Goal: Task Accomplishment & Management: Complete application form

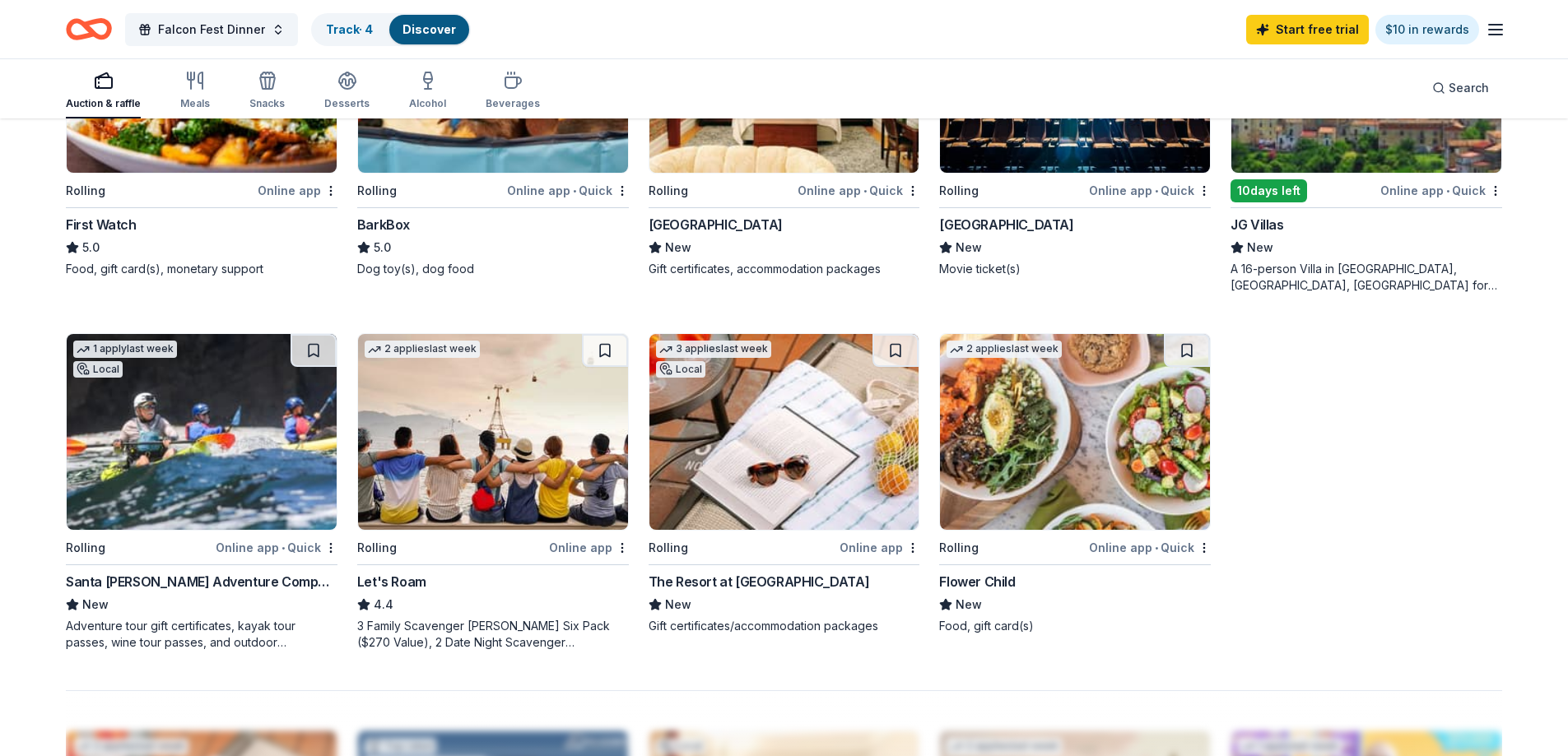
scroll to position [1070, 0]
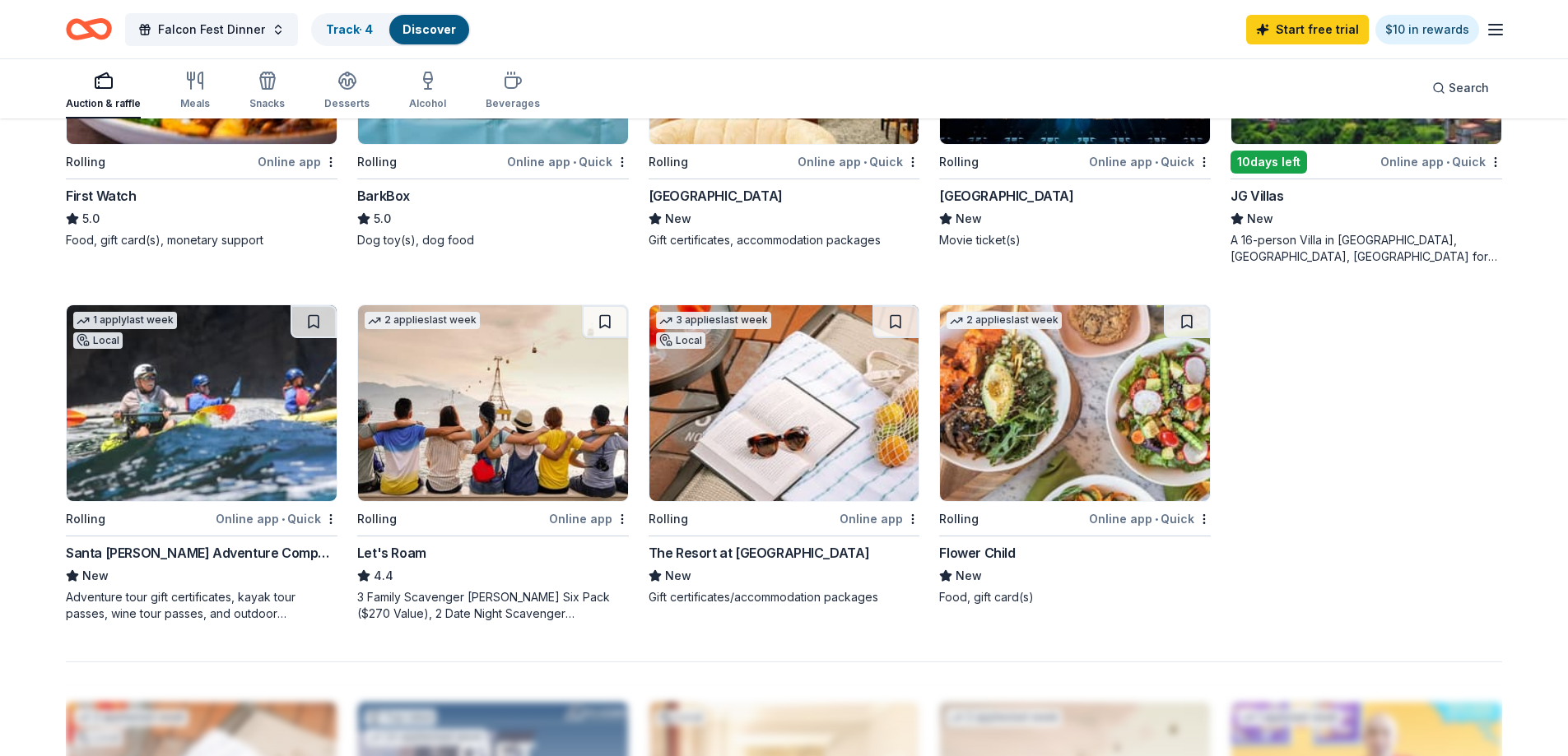
click at [230, 556] on div "Santa [PERSON_NAME] Adventure Company" at bounding box center [201, 553] width 272 height 20
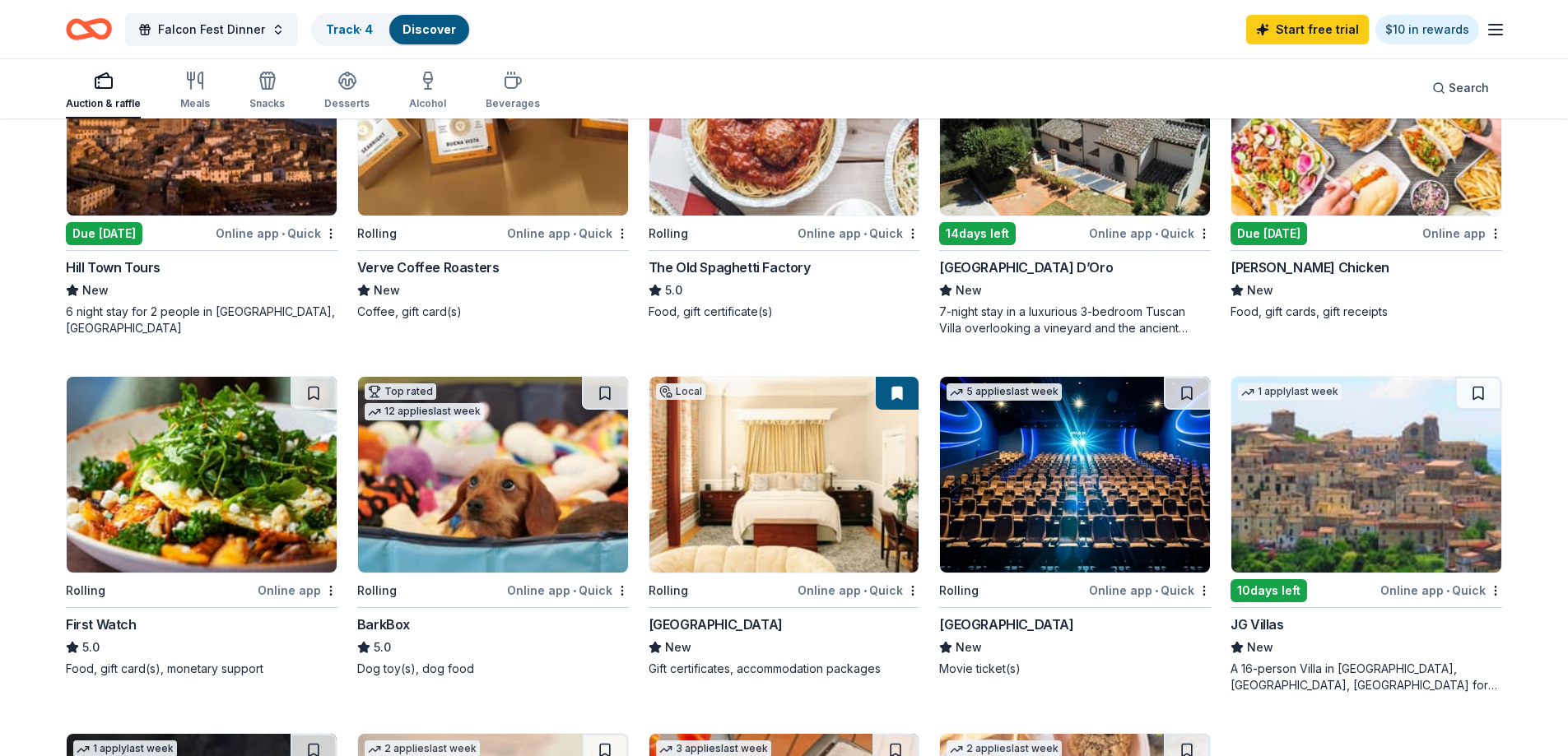
scroll to position [648, 0]
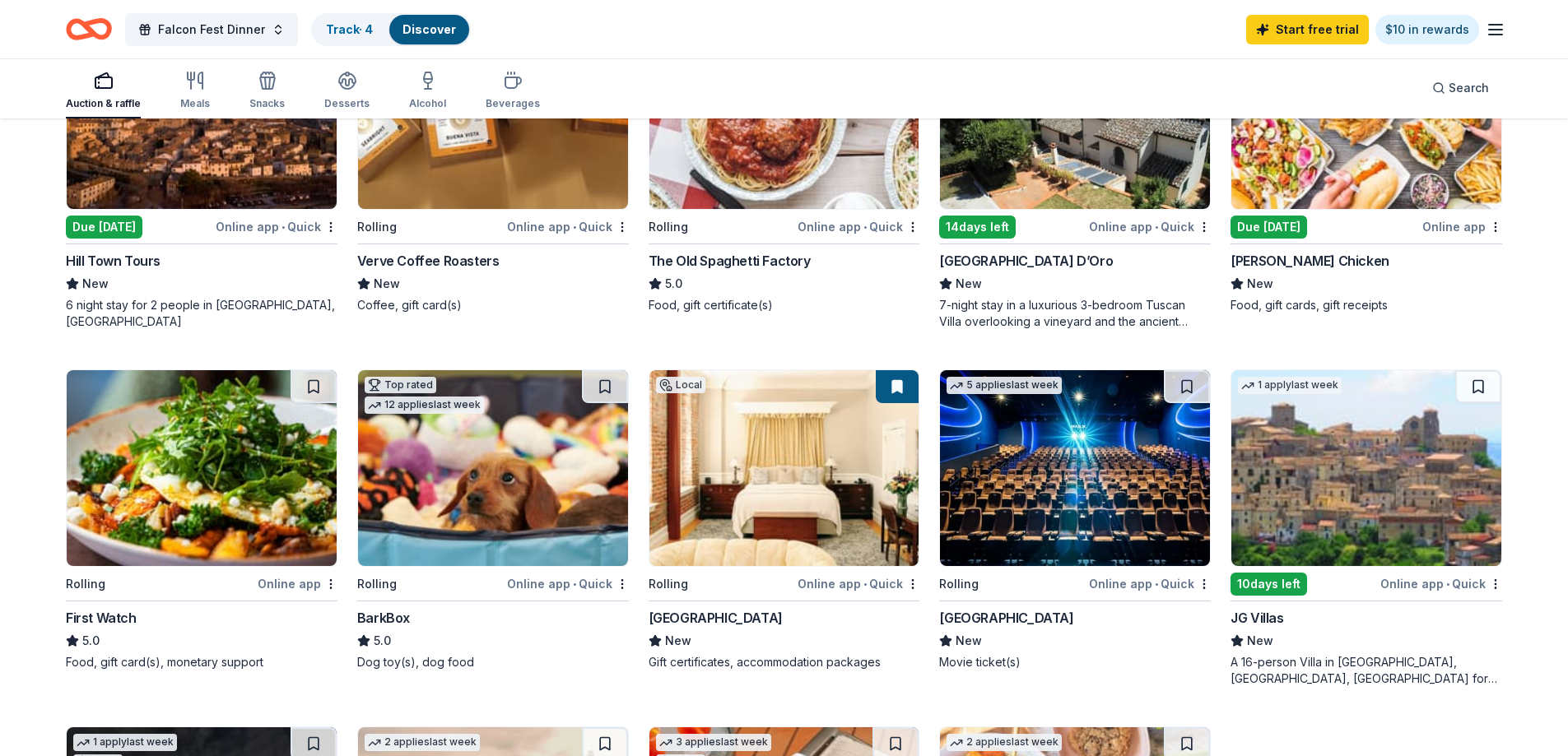
click at [1494, 26] on icon "button" at bounding box center [1496, 30] width 20 height 20
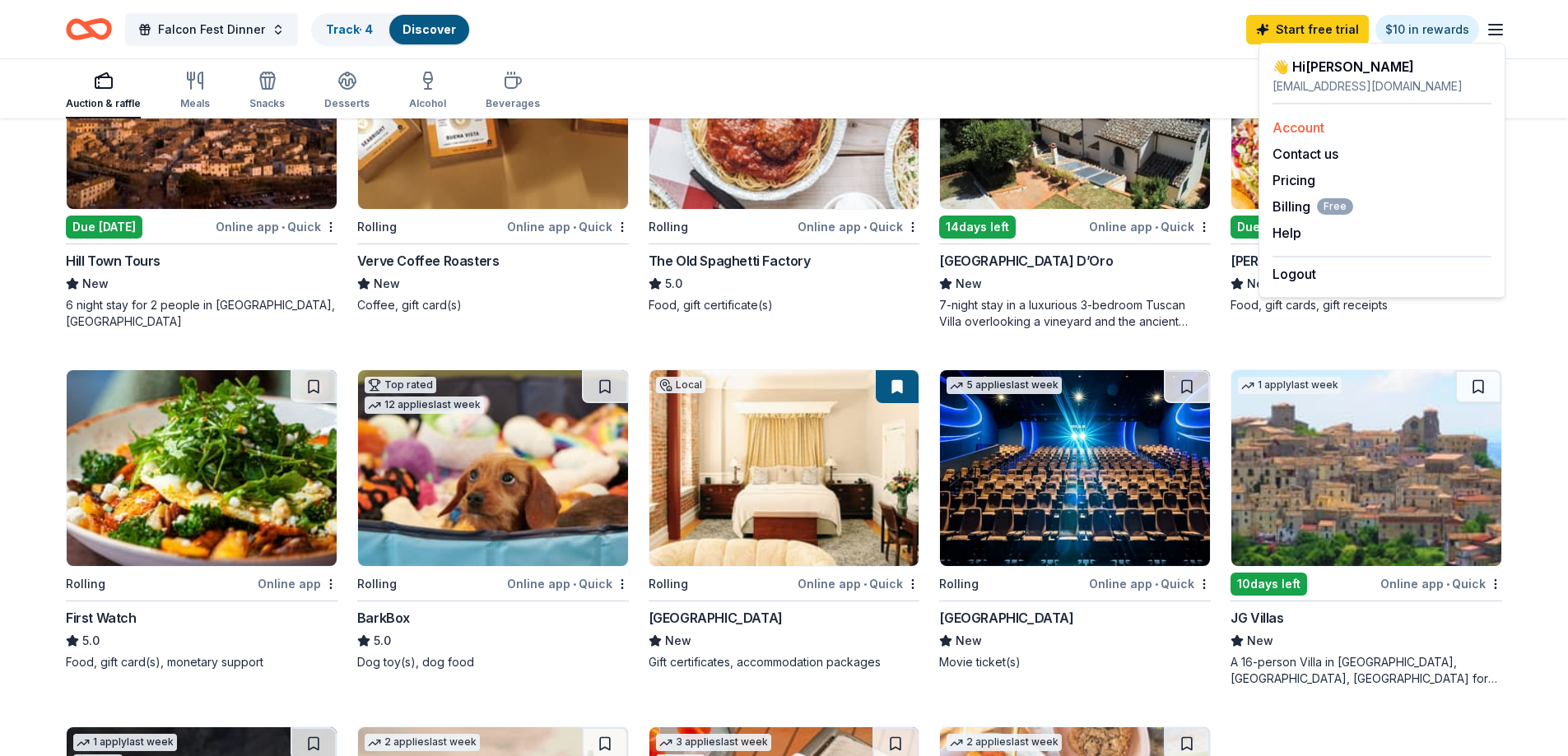
click at [1313, 122] on link "Account" at bounding box center [1298, 127] width 52 height 17
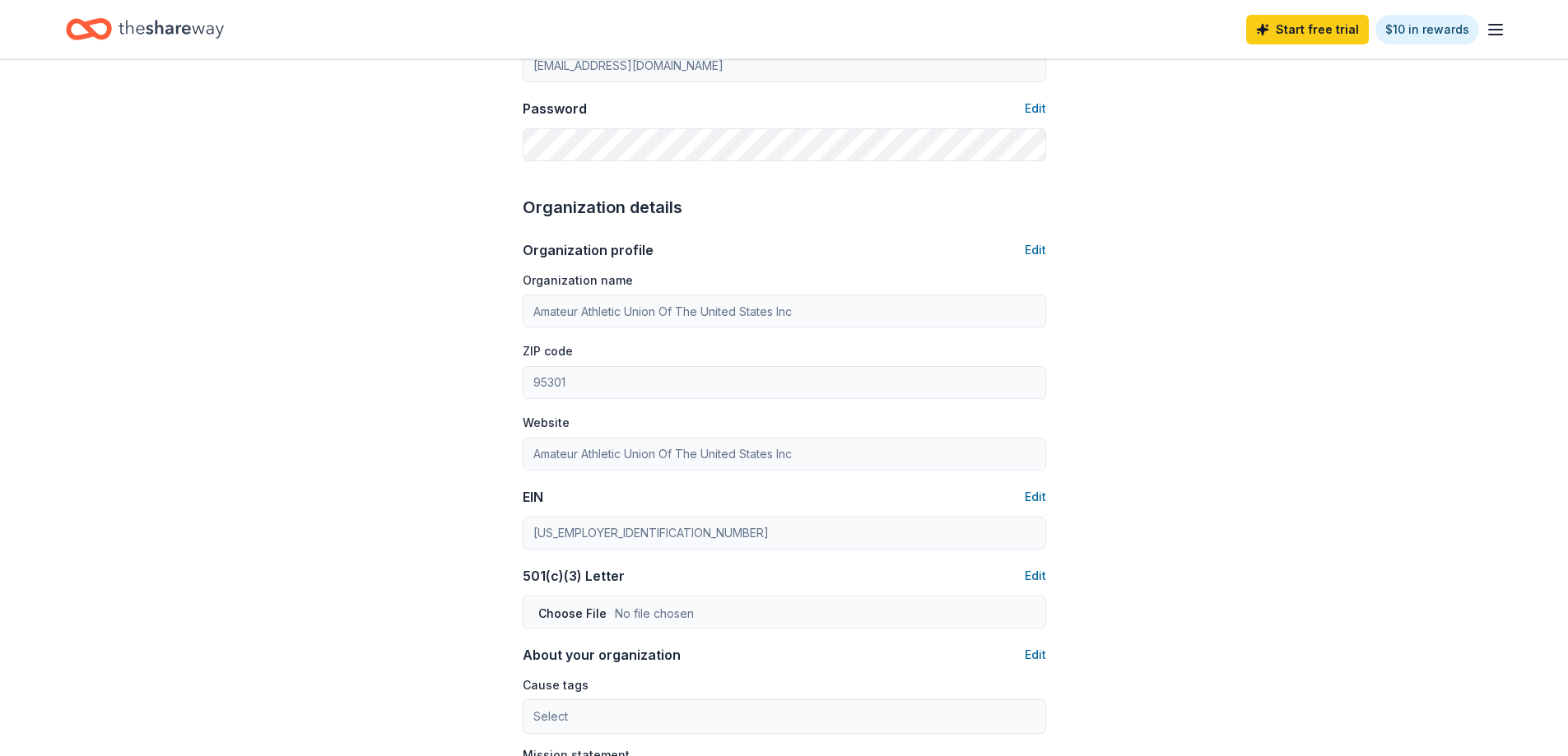
scroll to position [411, 0]
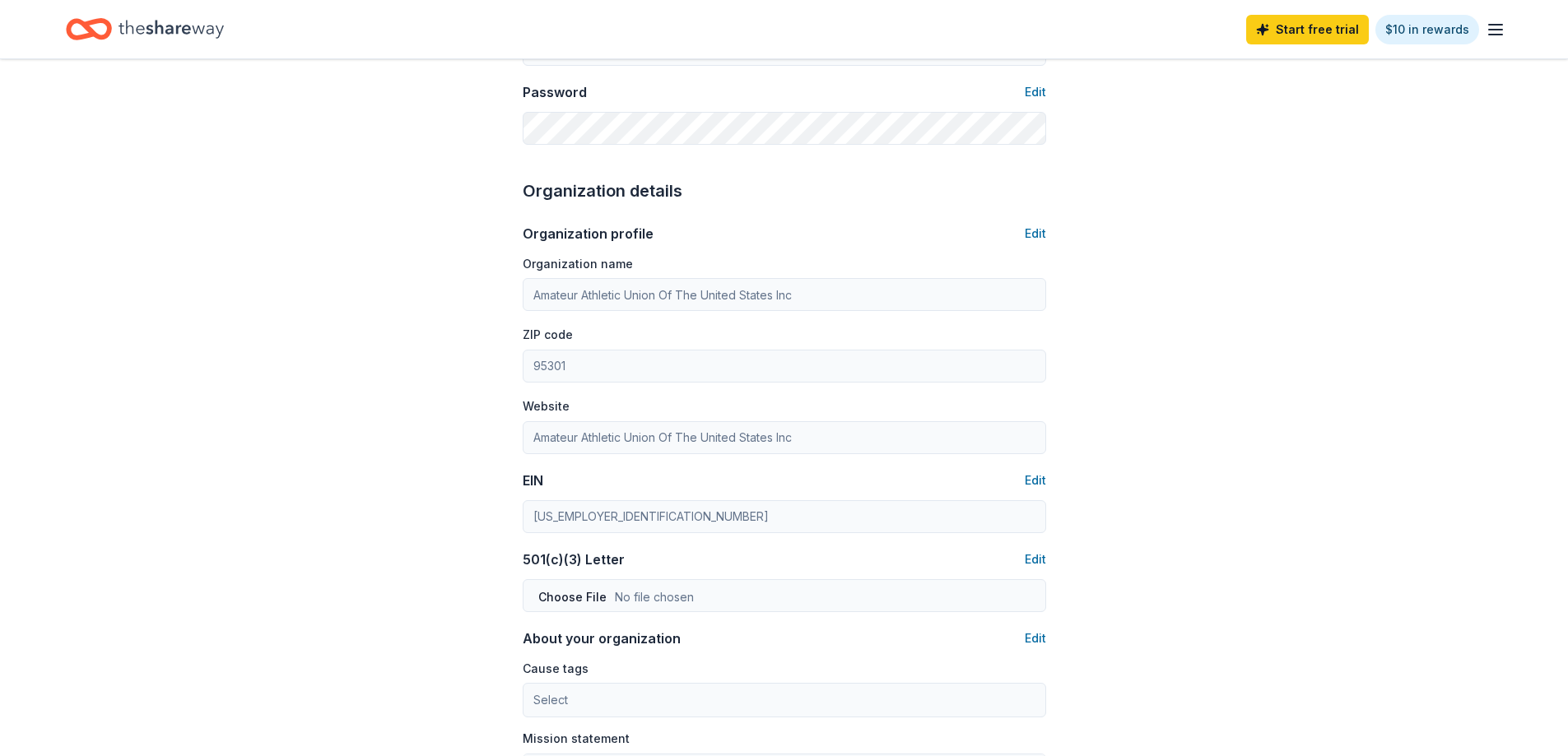
click at [504, 514] on div "Account About me Profile Edit First name [PERSON_NAME] Last name [PERSON_NAME] …" at bounding box center [784, 382] width 576 height 1469
click at [130, 38] on icon "Home" at bounding box center [171, 29] width 105 height 34
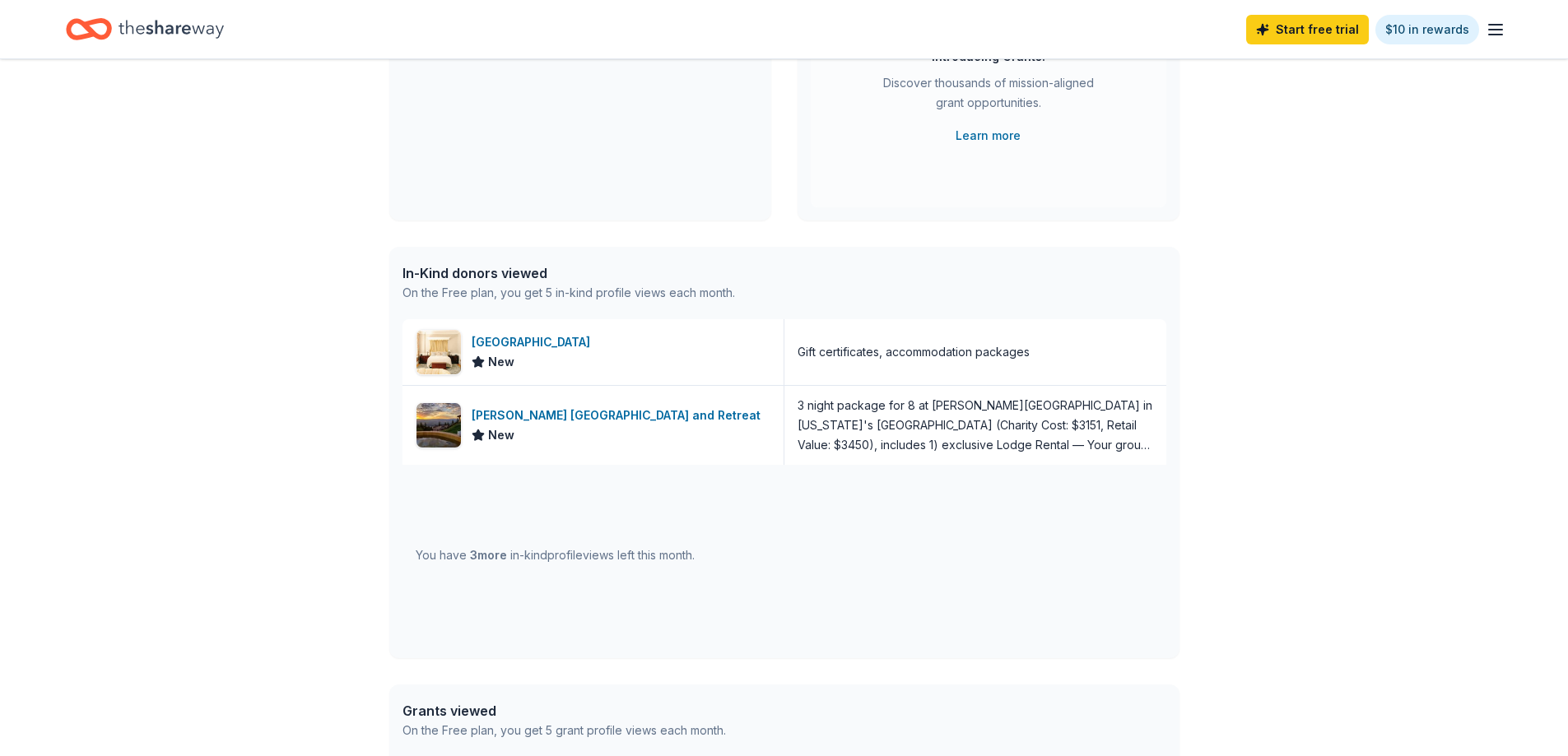
scroll to position [329, 0]
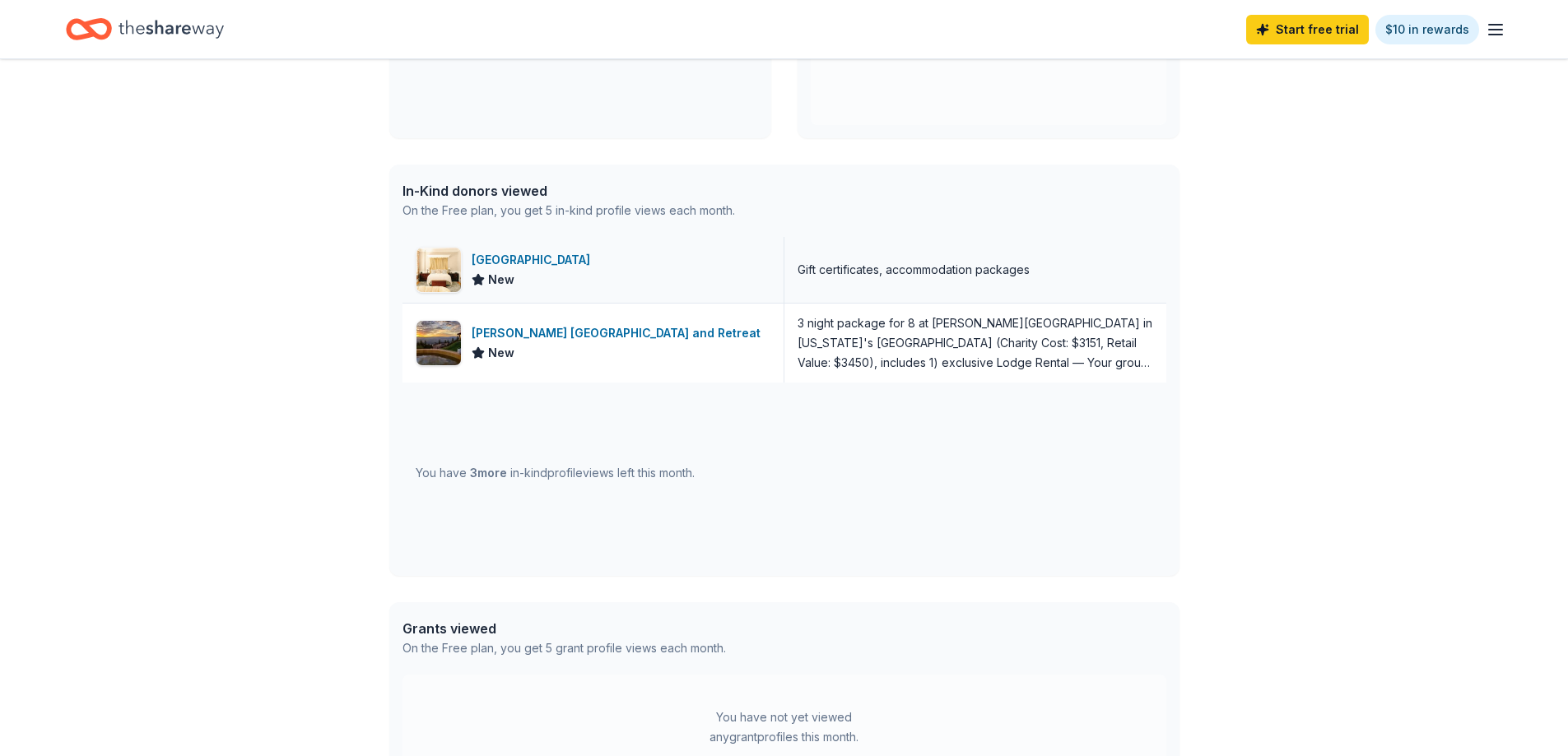
click at [500, 254] on div "[GEOGRAPHIC_DATA]" at bounding box center [534, 260] width 125 height 20
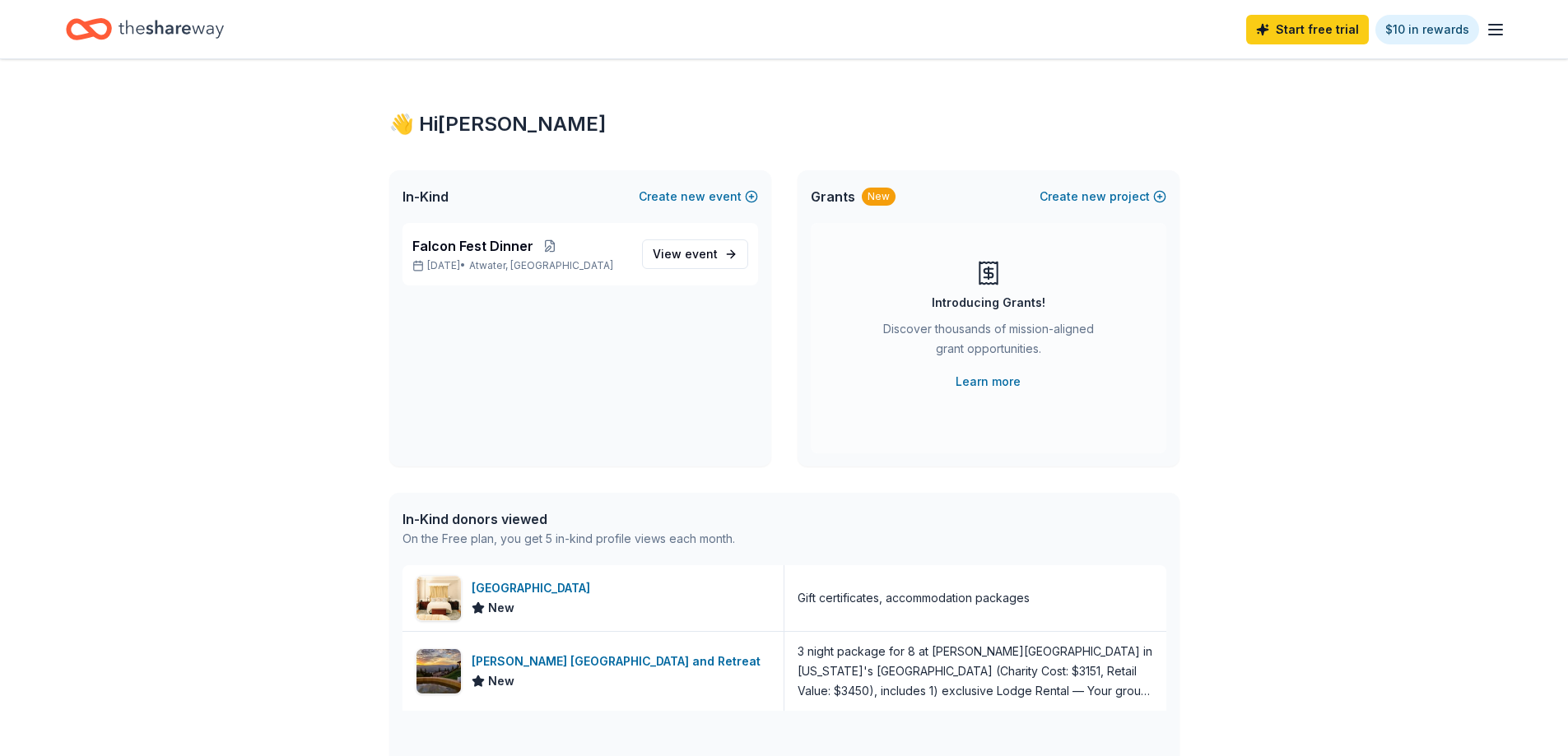
scroll to position [0, 0]
click at [1508, 32] on div "Start free trial $10 in rewards" at bounding box center [784, 29] width 1568 height 58
click at [1499, 32] on icon "button" at bounding box center [1496, 30] width 20 height 20
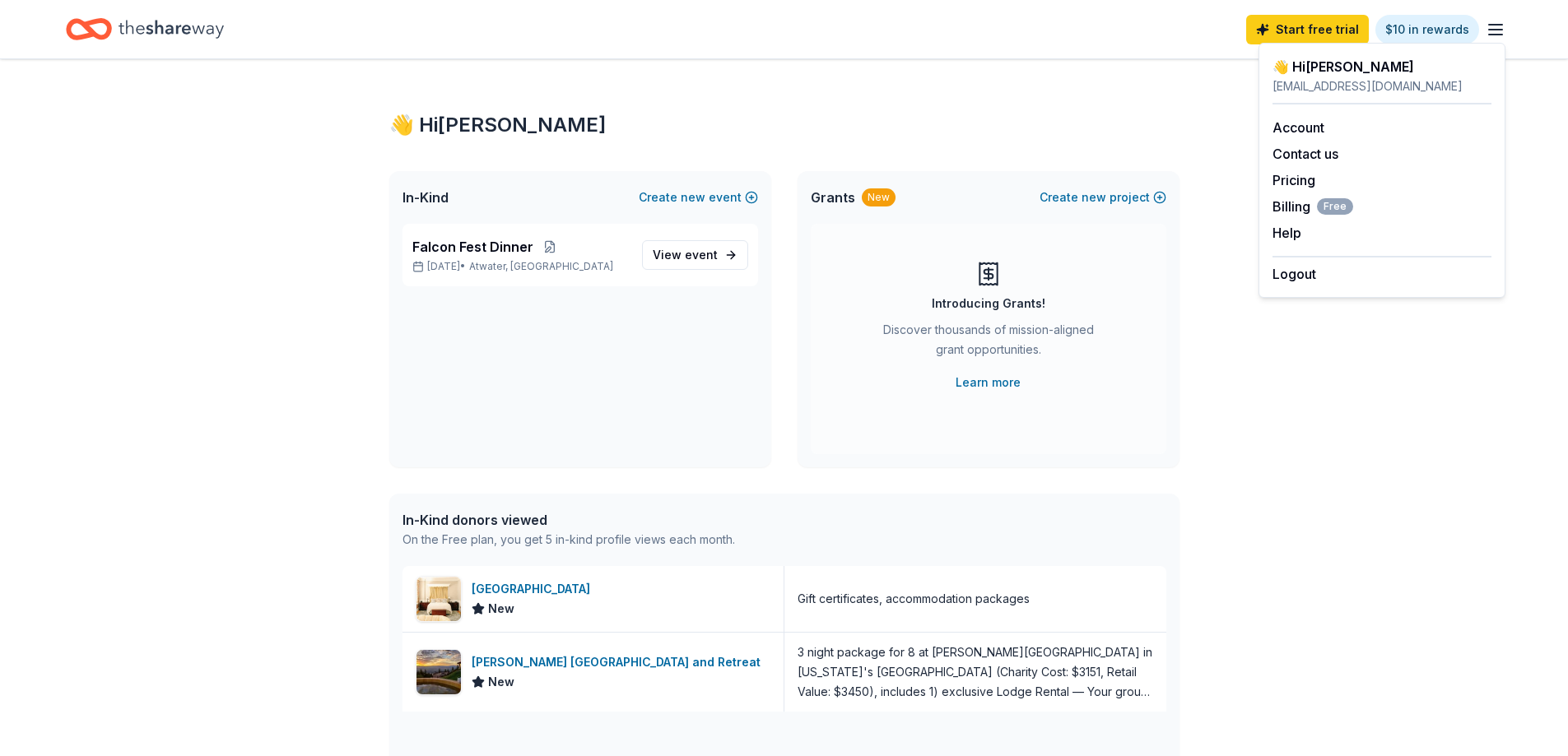
click at [420, 197] on span "In-Kind" at bounding box center [425, 197] width 47 height 20
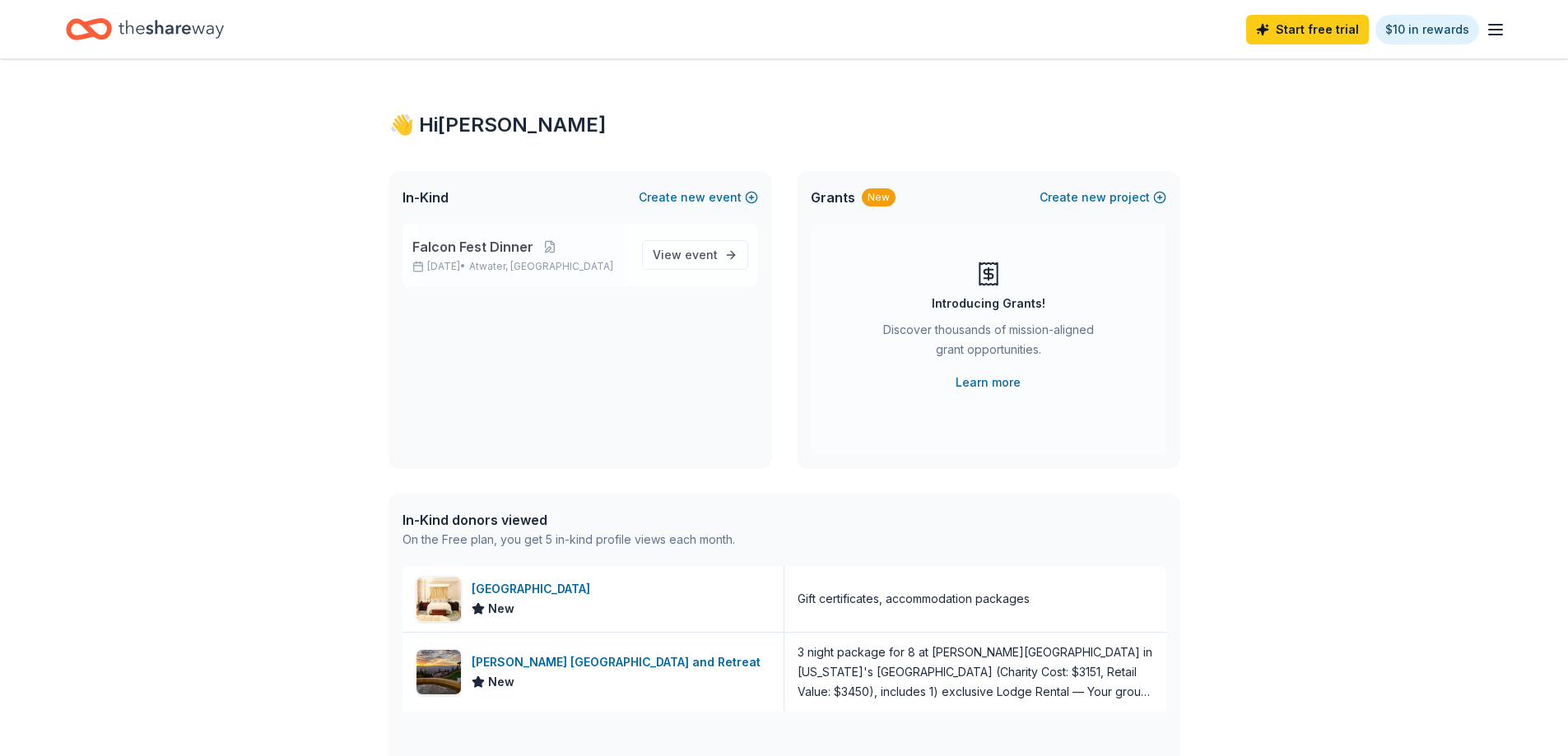
click at [451, 269] on p "[DATE] • [GEOGRAPHIC_DATA], [GEOGRAPHIC_DATA]" at bounding box center [520, 266] width 216 height 13
click at [467, 253] on span "Falcon Fest Dinner" at bounding box center [473, 247] width 121 height 20
click at [699, 259] on span "event" at bounding box center [701, 255] width 33 height 14
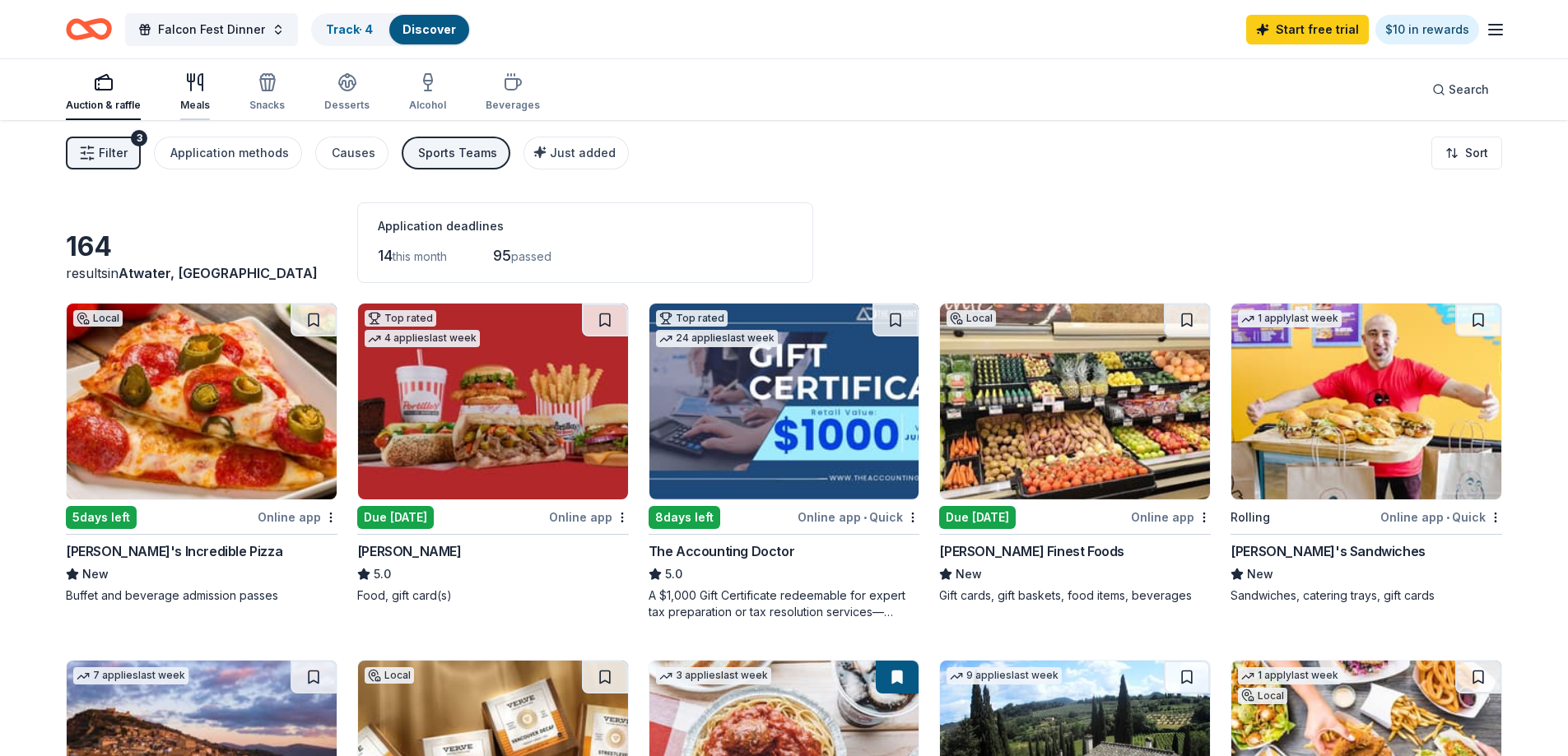
click at [188, 97] on div "Meals" at bounding box center [195, 92] width 30 height 40
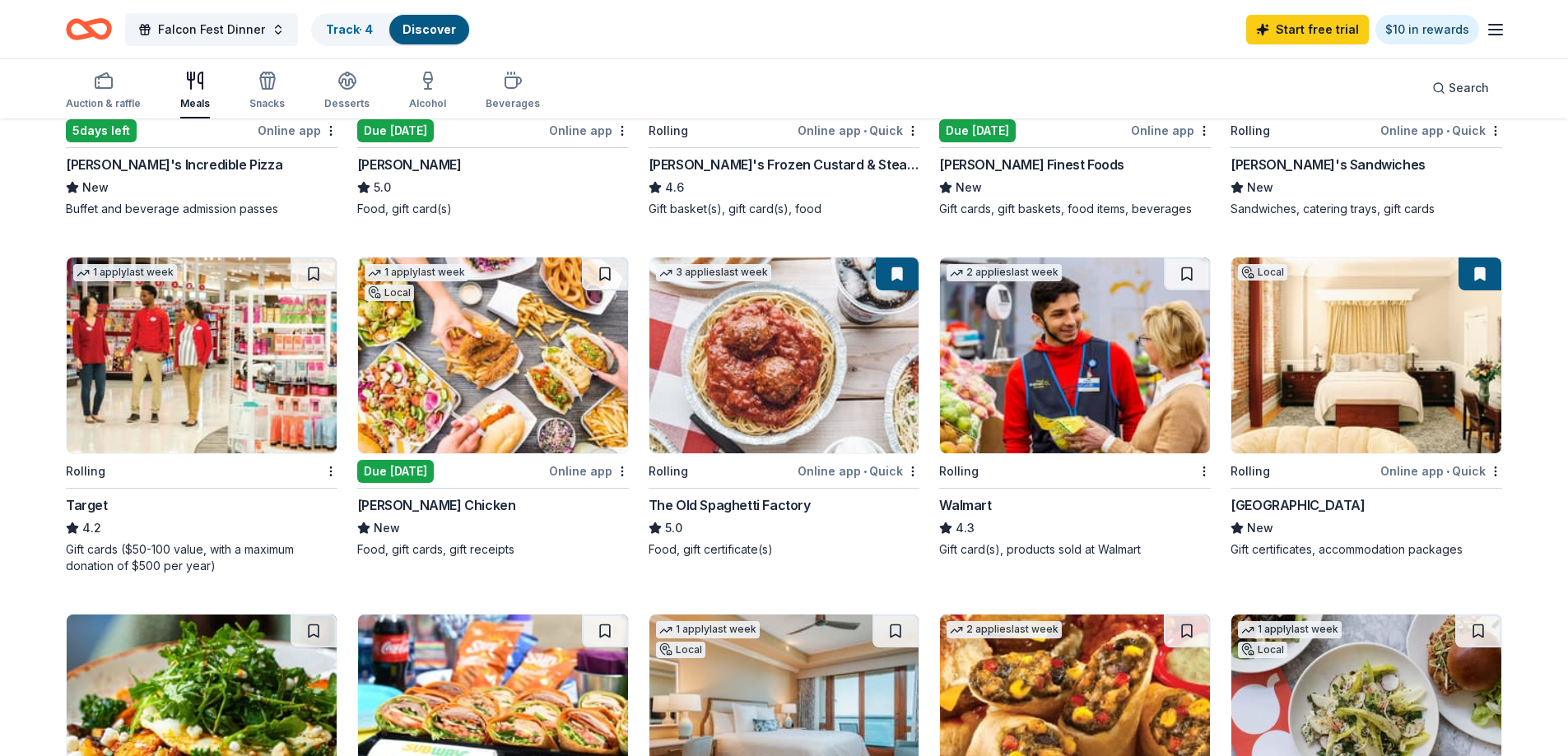
scroll to position [411, 0]
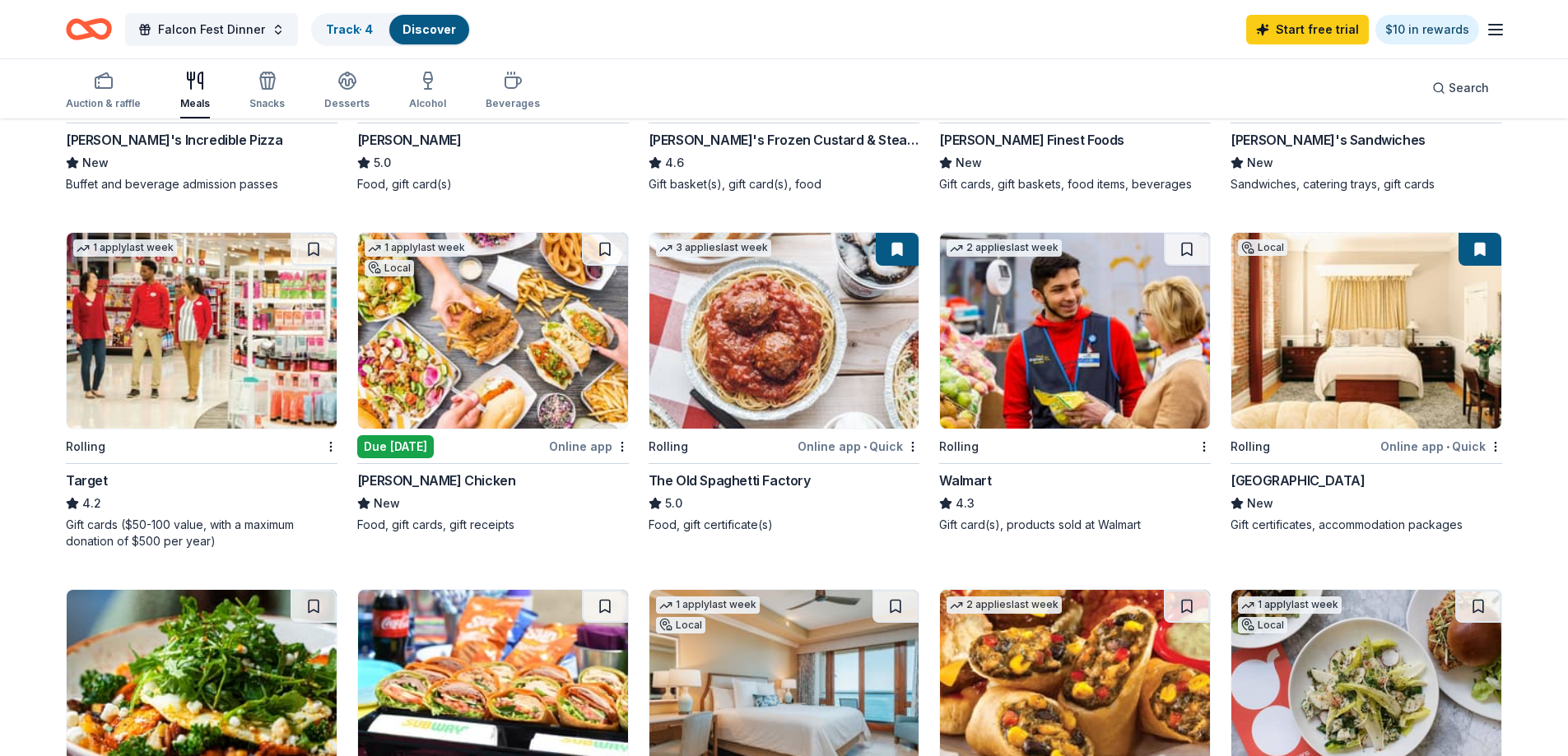
click at [744, 478] on div "The Old Spaghetti Factory" at bounding box center [729, 481] width 163 height 20
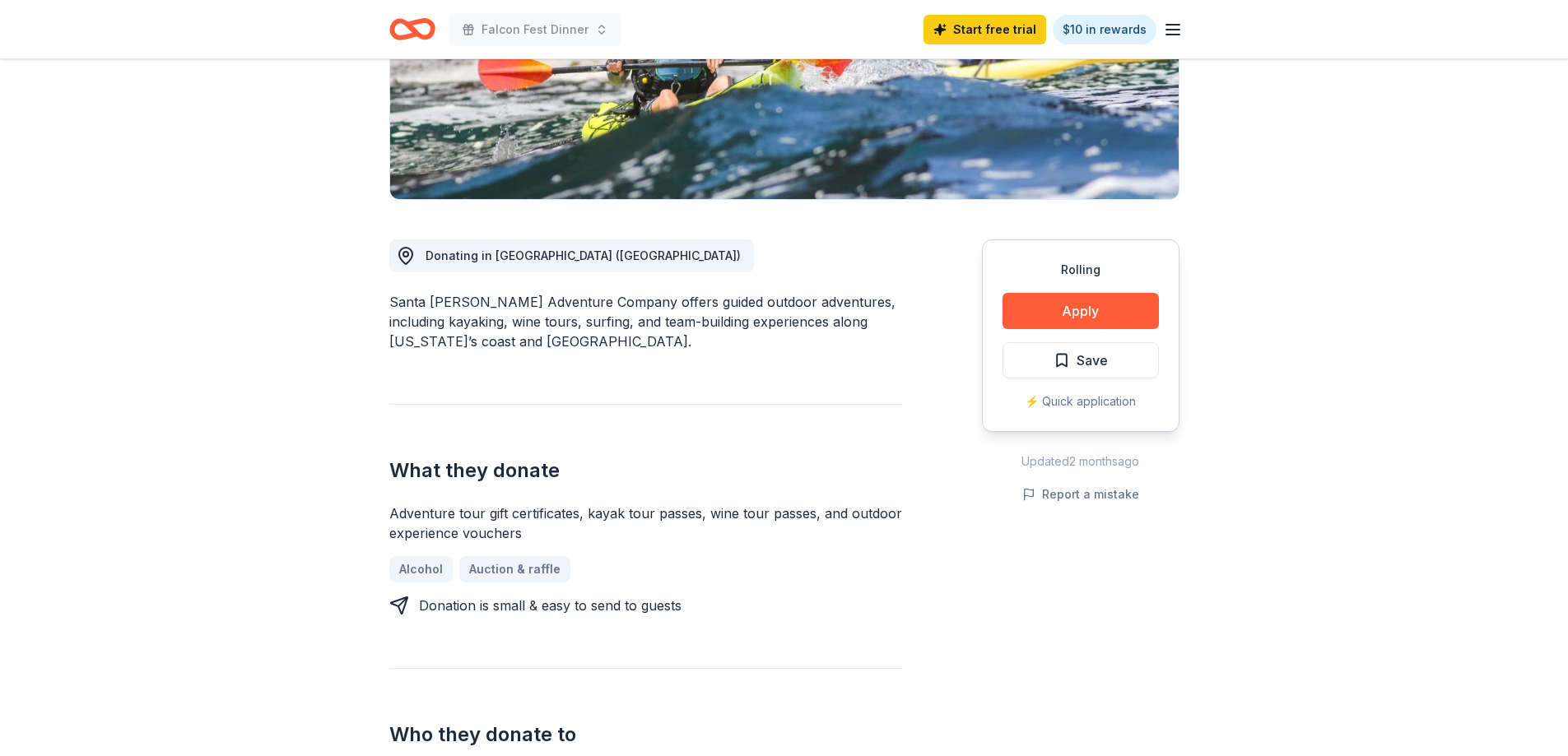
scroll to position [329, 0]
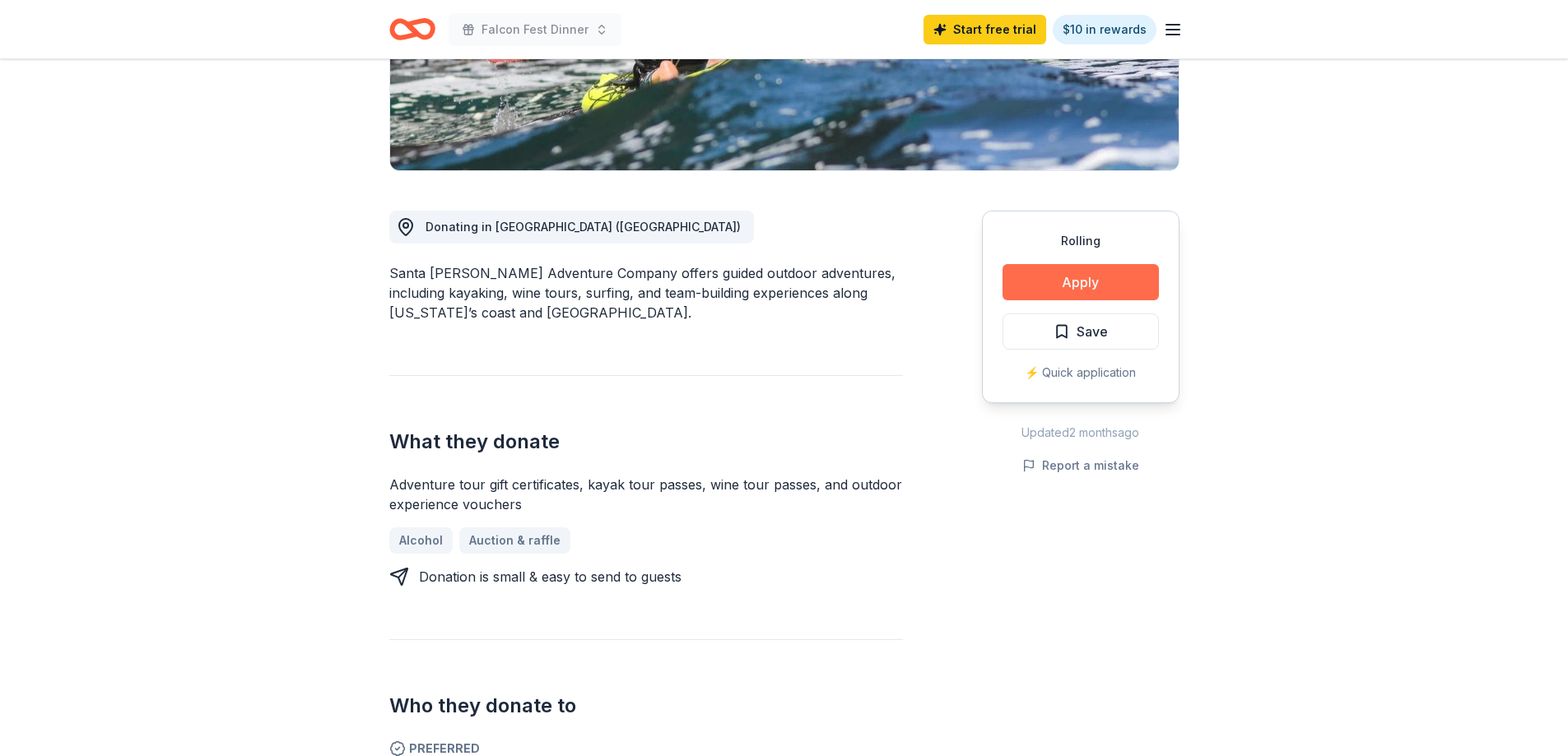
click at [1120, 275] on button "Apply" at bounding box center [1081, 282] width 157 height 37
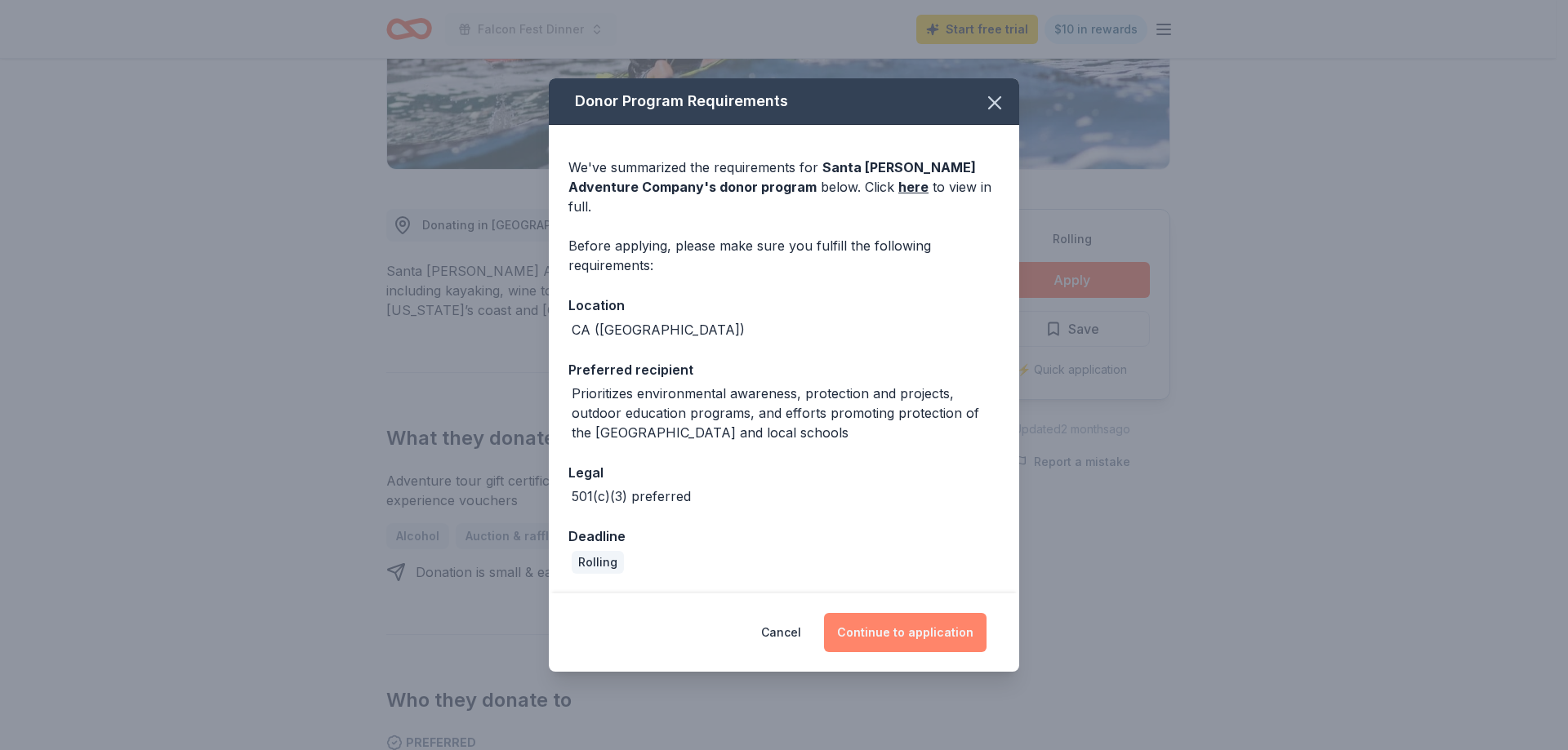
click at [912, 620] on button "Continue to application" at bounding box center [904, 633] width 162 height 39
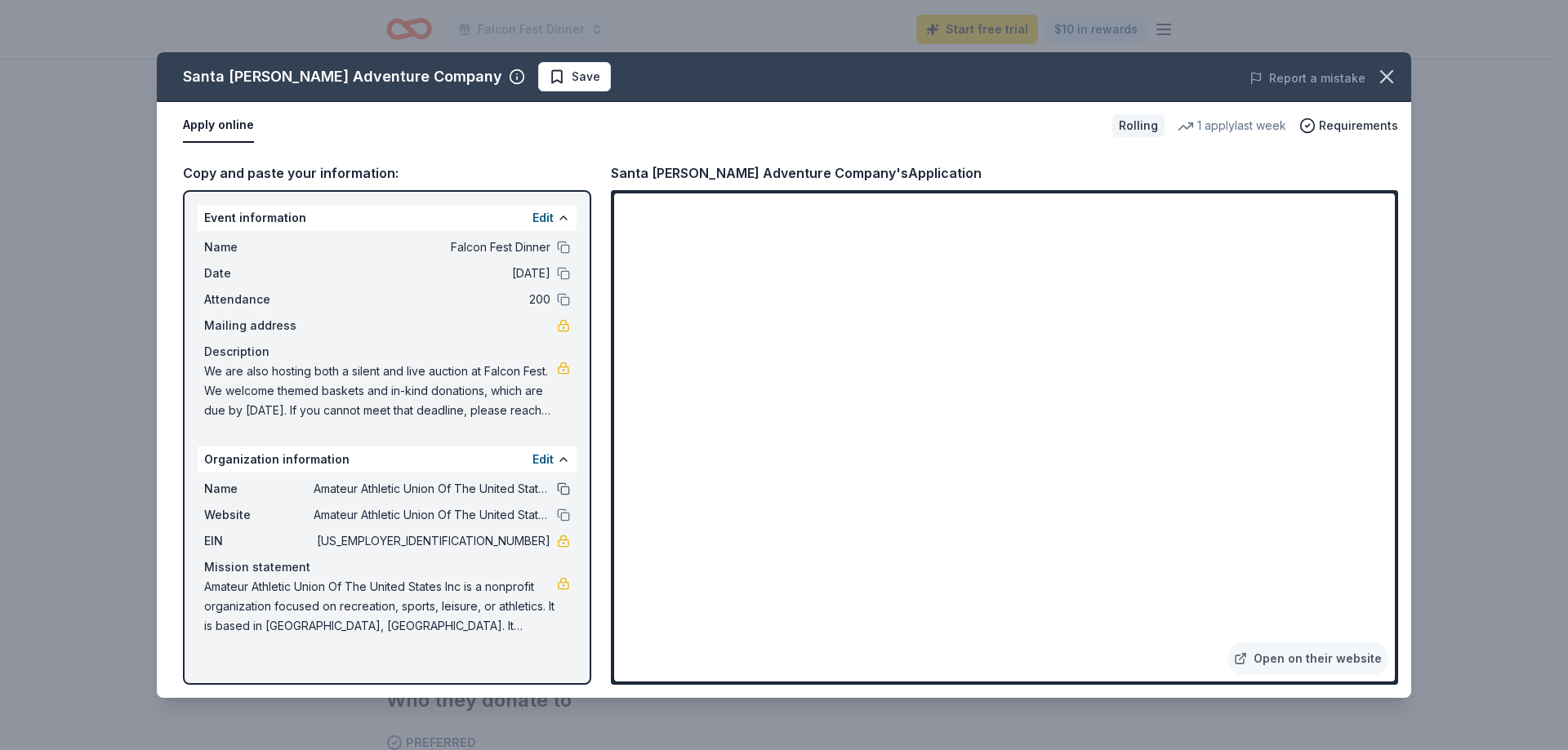
click at [568, 493] on button at bounding box center [562, 489] width 13 height 13
drag, startPoint x: 484, startPoint y: 541, endPoint x: 543, endPoint y: 547, distance: 59.3
click at [543, 547] on span "[US_EMPLOYER_IDENTIFICATION_NUMBER]" at bounding box center [432, 542] width 237 height 20
click at [530, 540] on span "[US_EMPLOYER_IDENTIFICATION_NUMBER]" at bounding box center [432, 542] width 237 height 20
click at [529, 540] on span "[US_EMPLOYER_IDENTIFICATION_NUMBER]" at bounding box center [432, 542] width 237 height 20
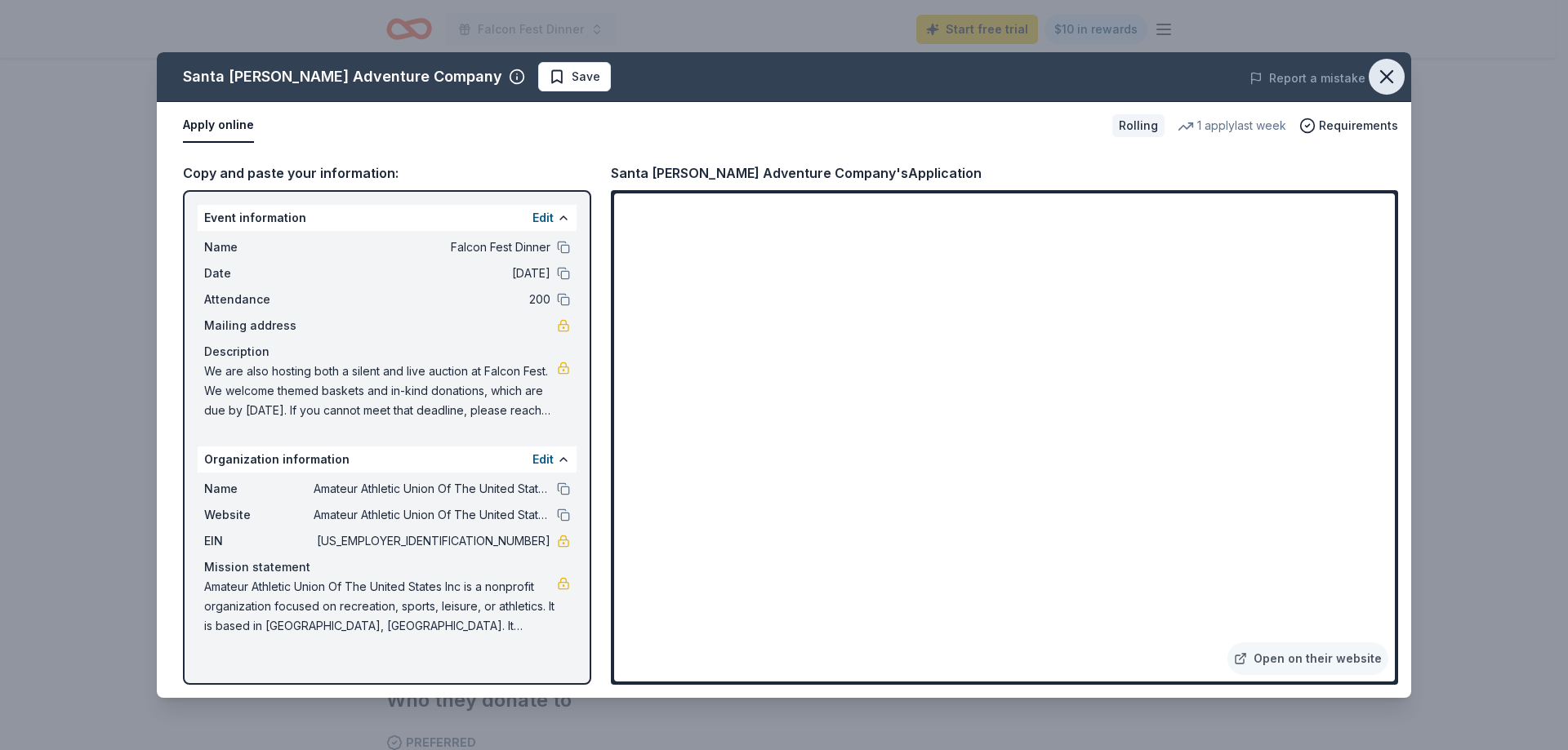
click at [1385, 69] on icon "button" at bounding box center [1386, 76] width 23 height 23
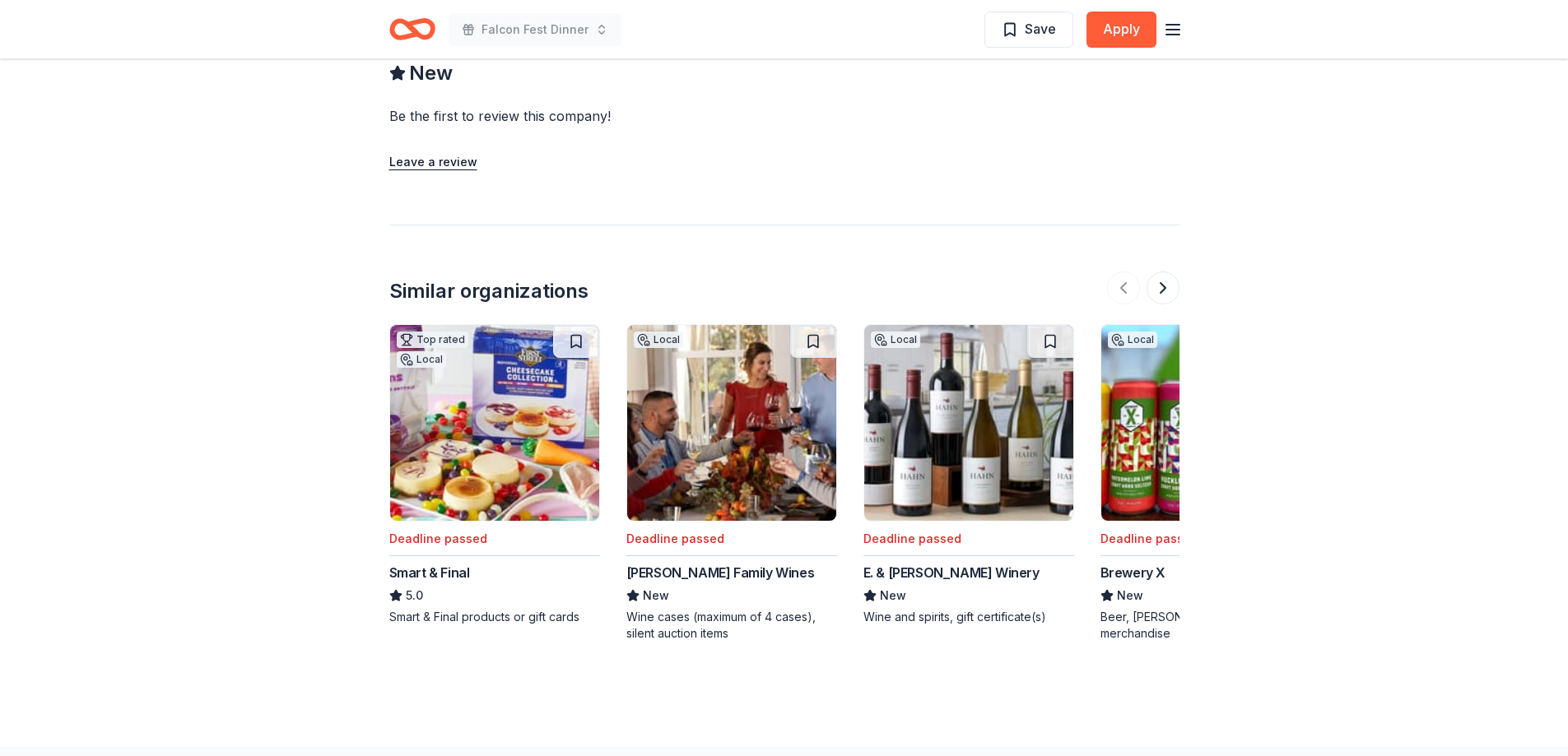
scroll to position [1481, 0]
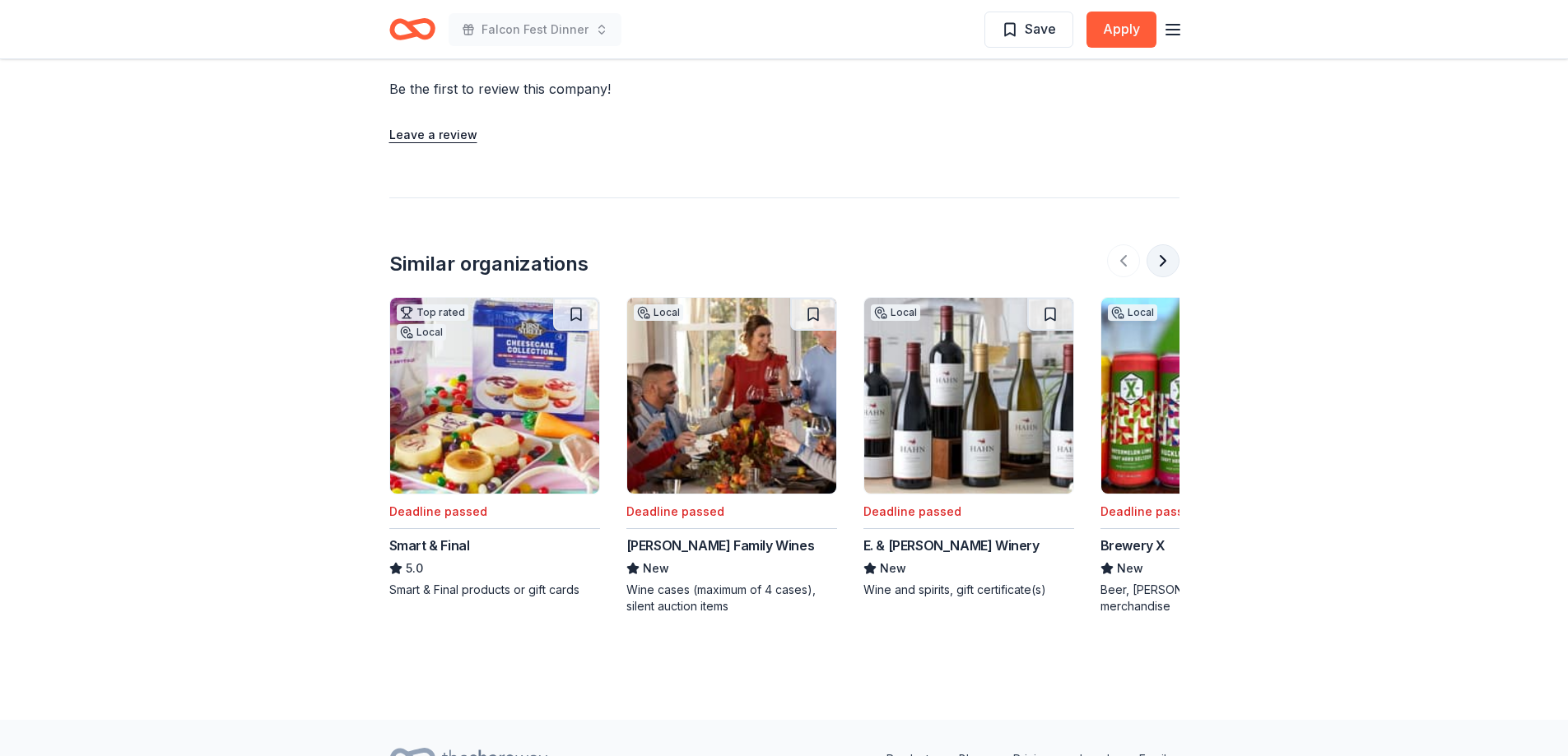
click at [1158, 261] on button at bounding box center [1163, 261] width 33 height 33
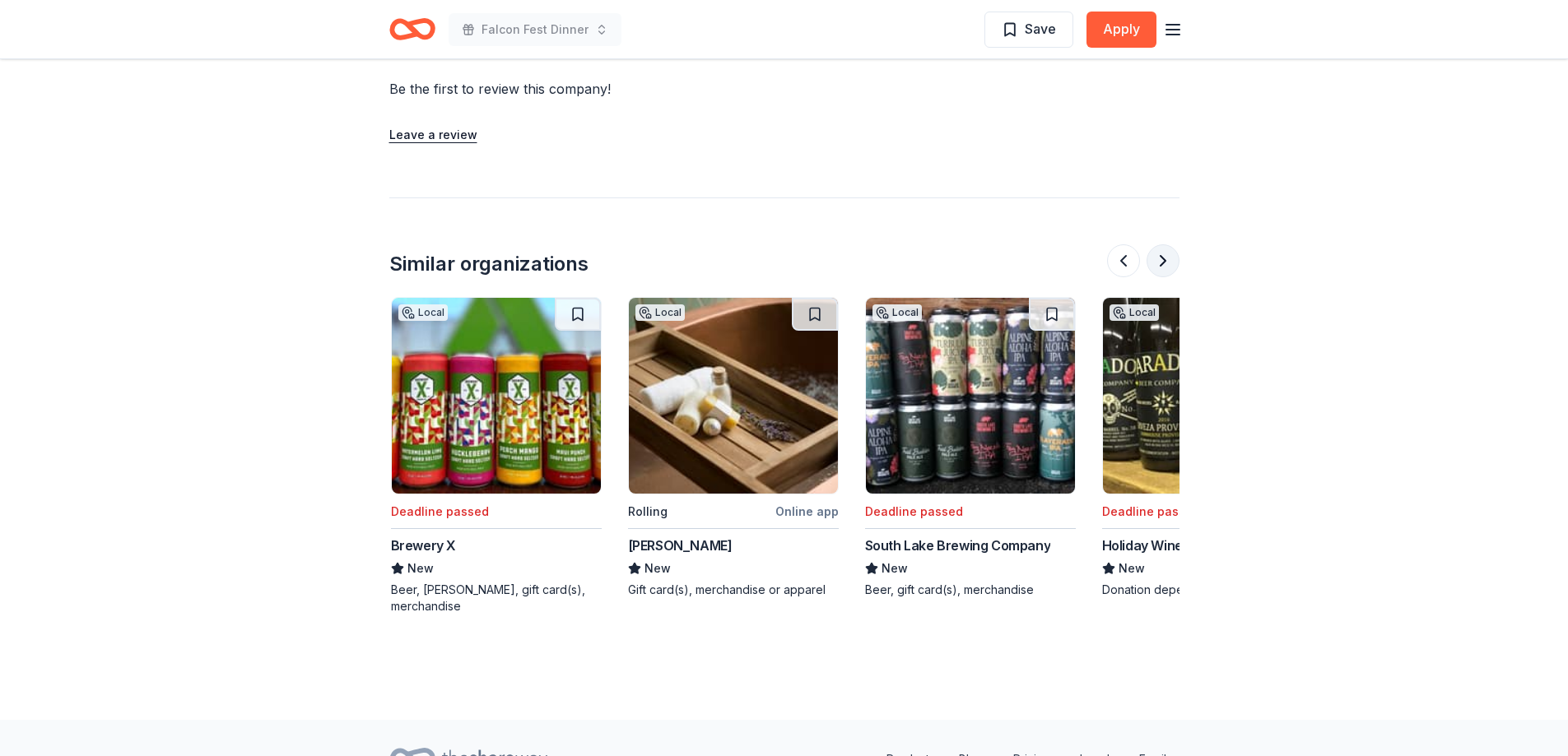
scroll to position [0, 712]
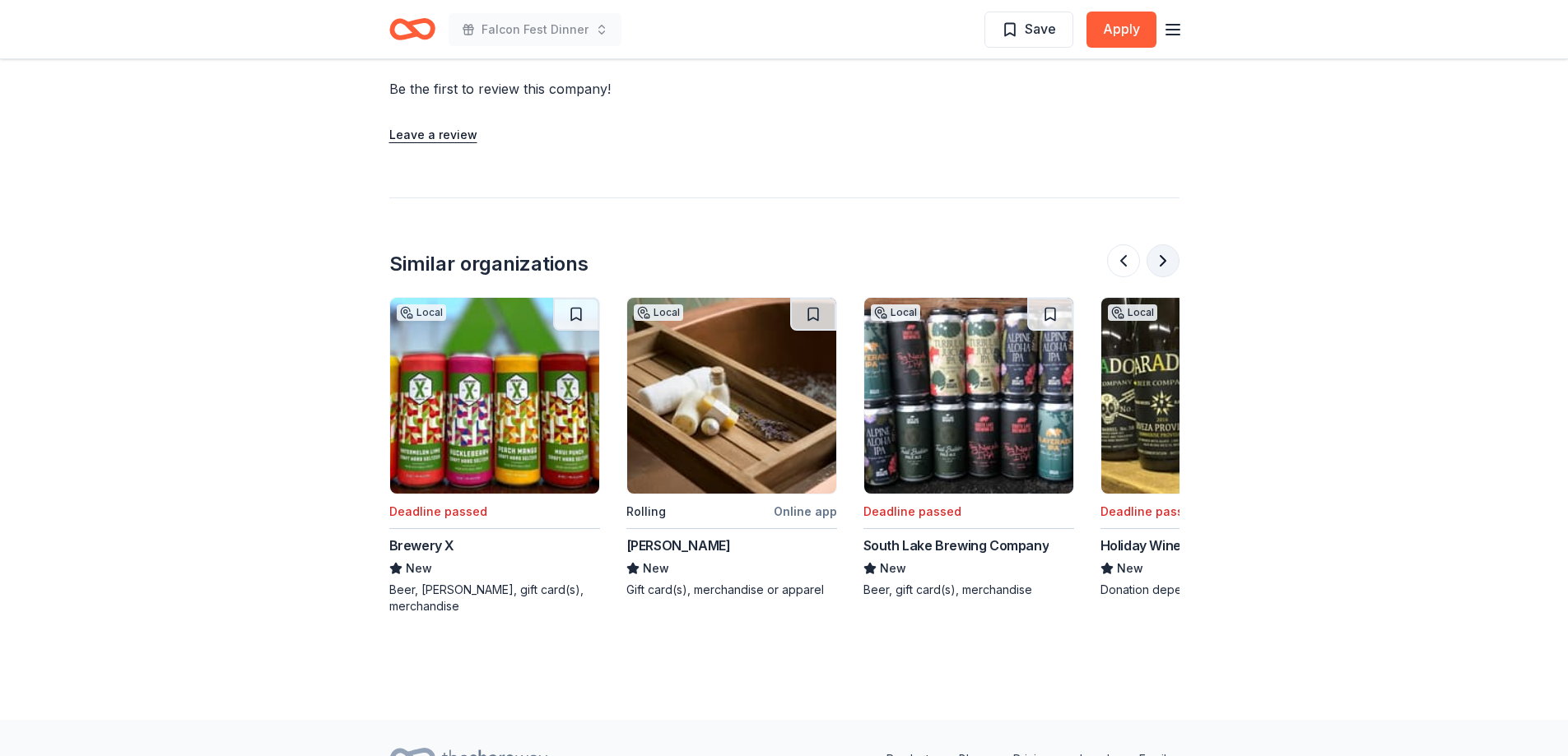
click at [1158, 261] on button at bounding box center [1163, 261] width 33 height 33
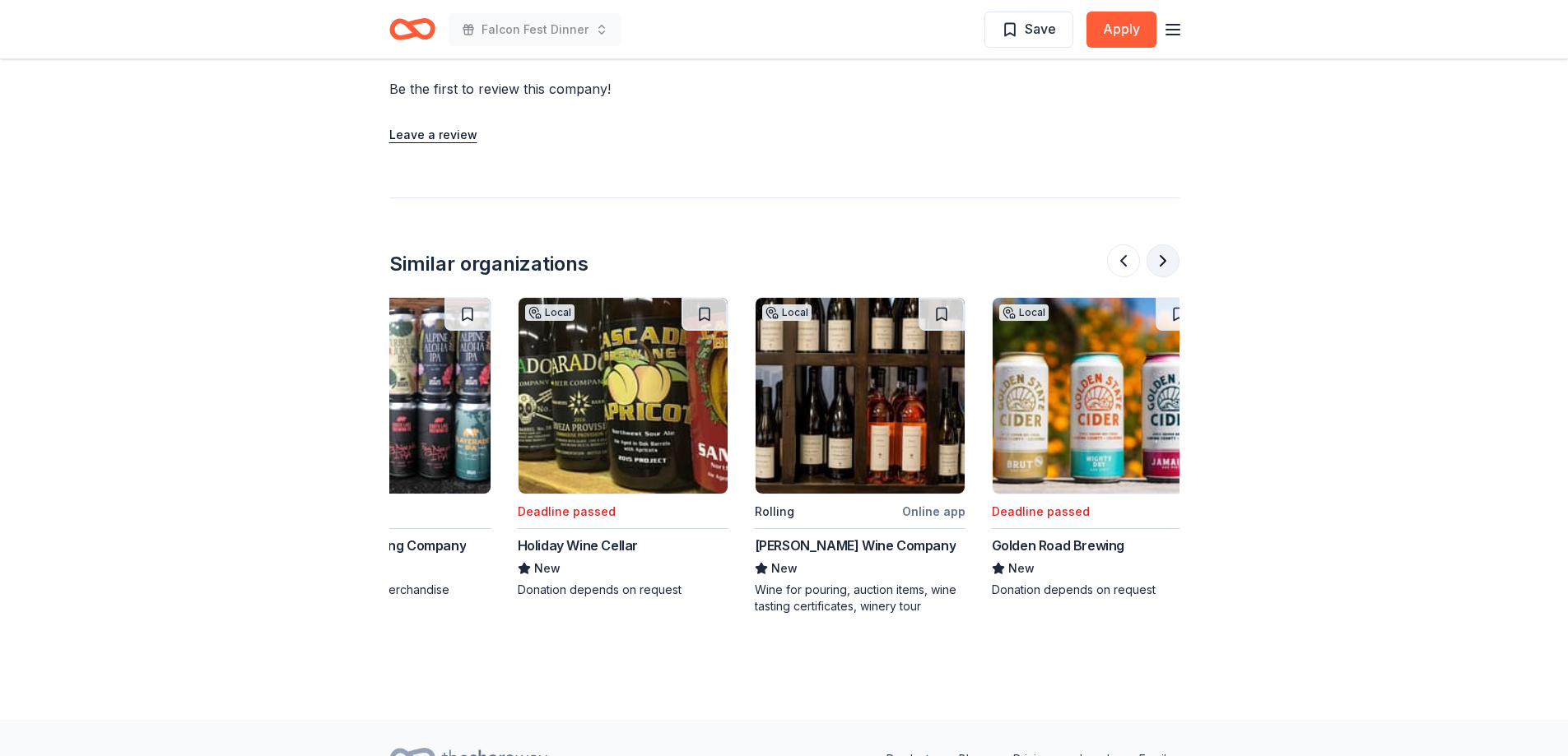
scroll to position [0, 1317]
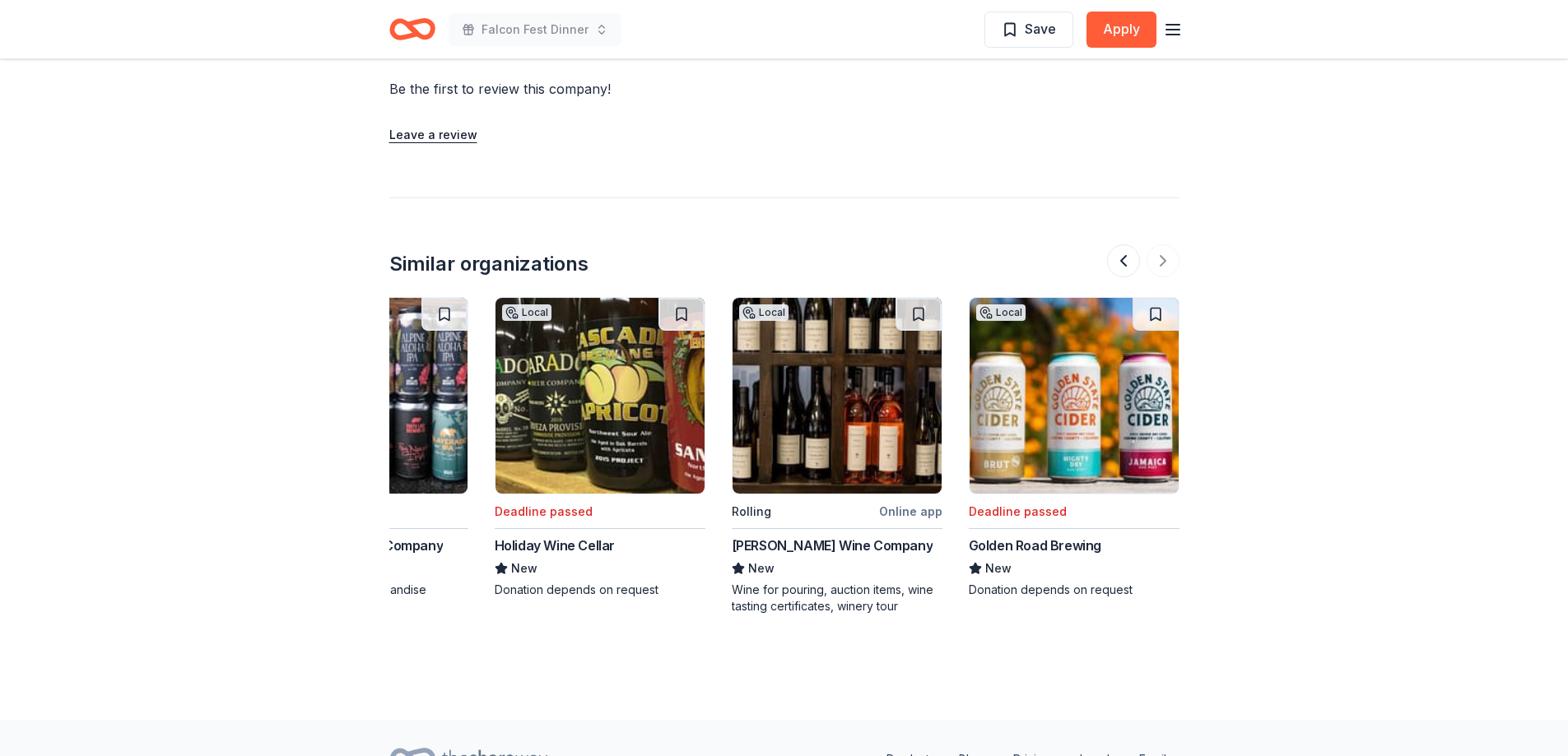
click at [789, 551] on div "Margerum Wine Company" at bounding box center [832, 546] width 201 height 20
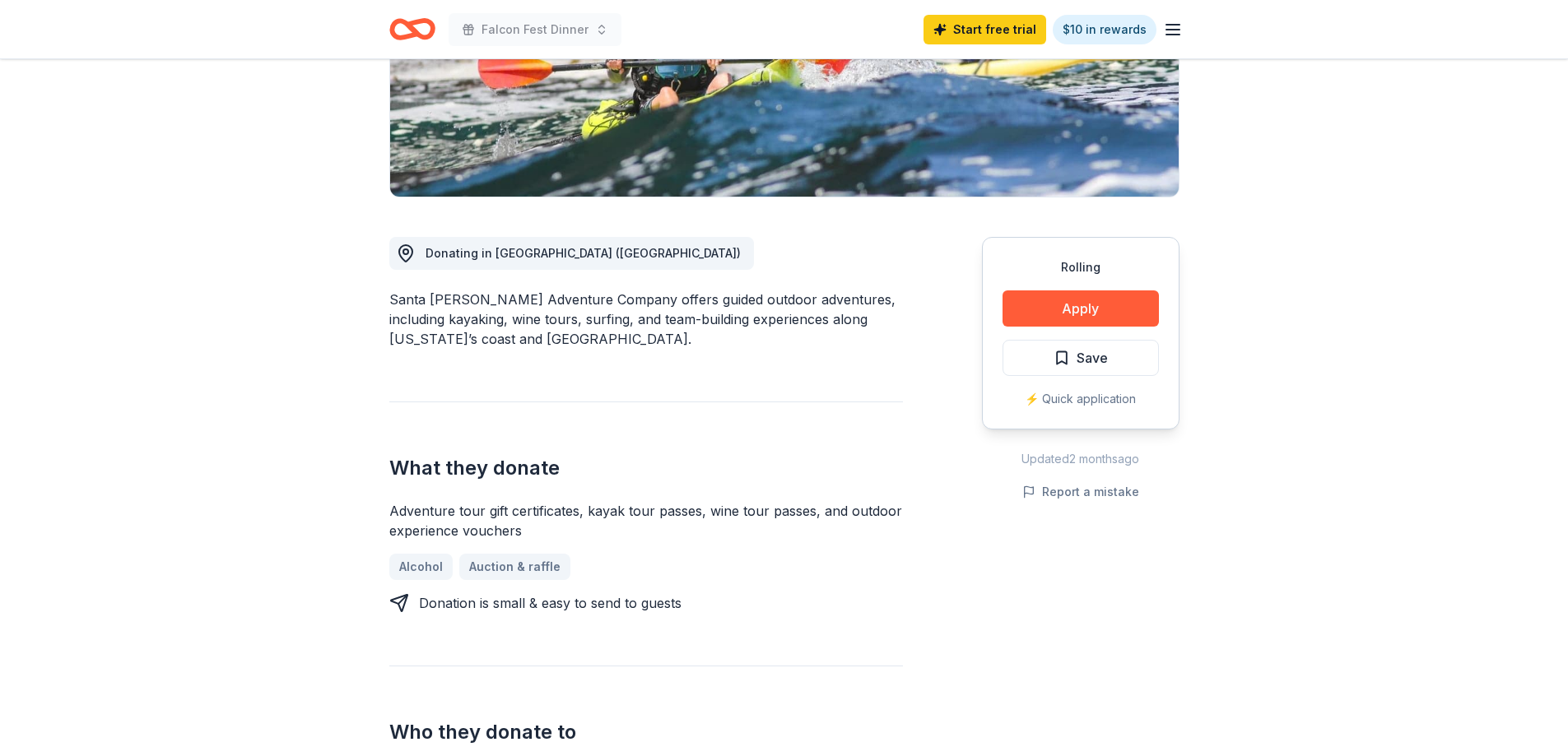
scroll to position [0, 0]
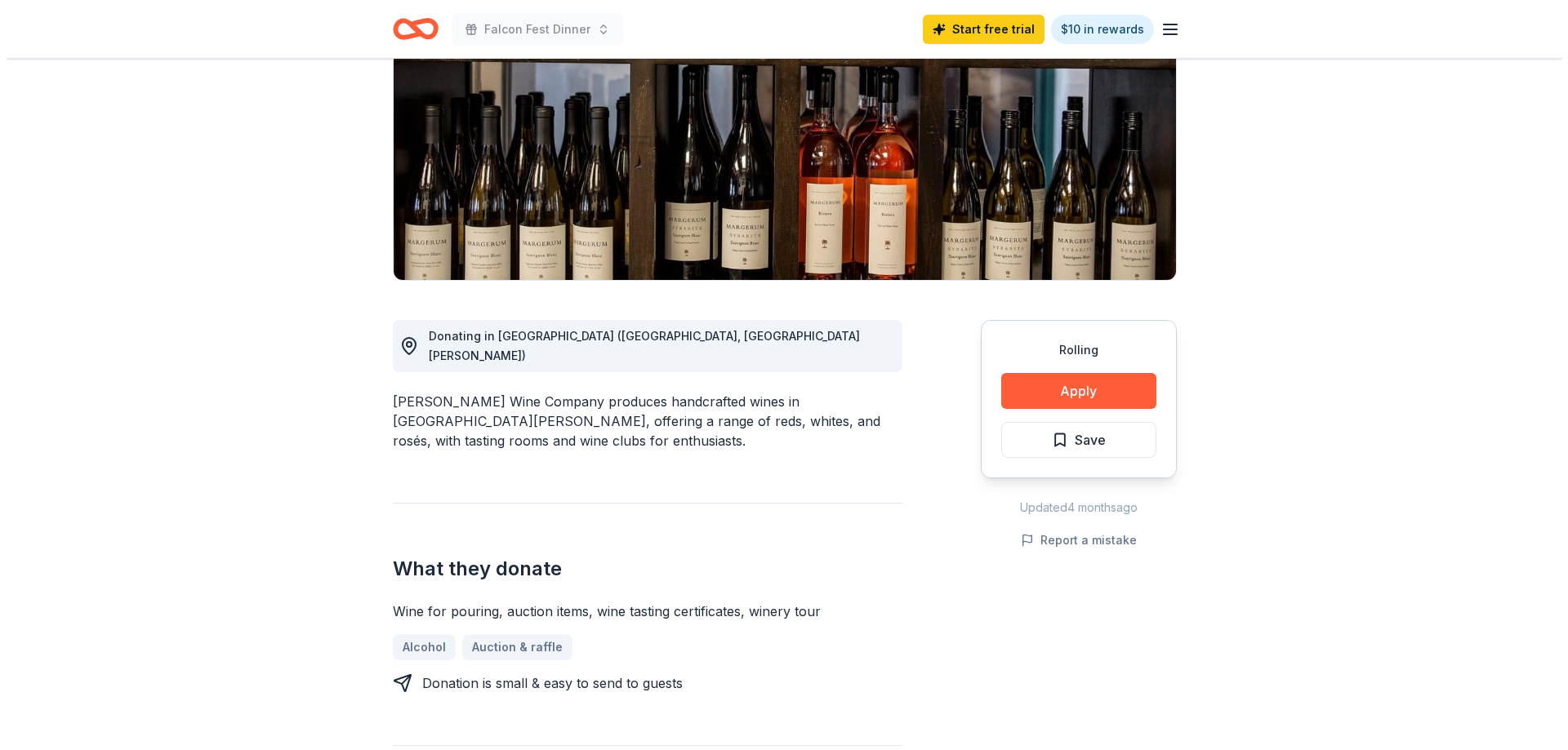
scroll to position [245, 0]
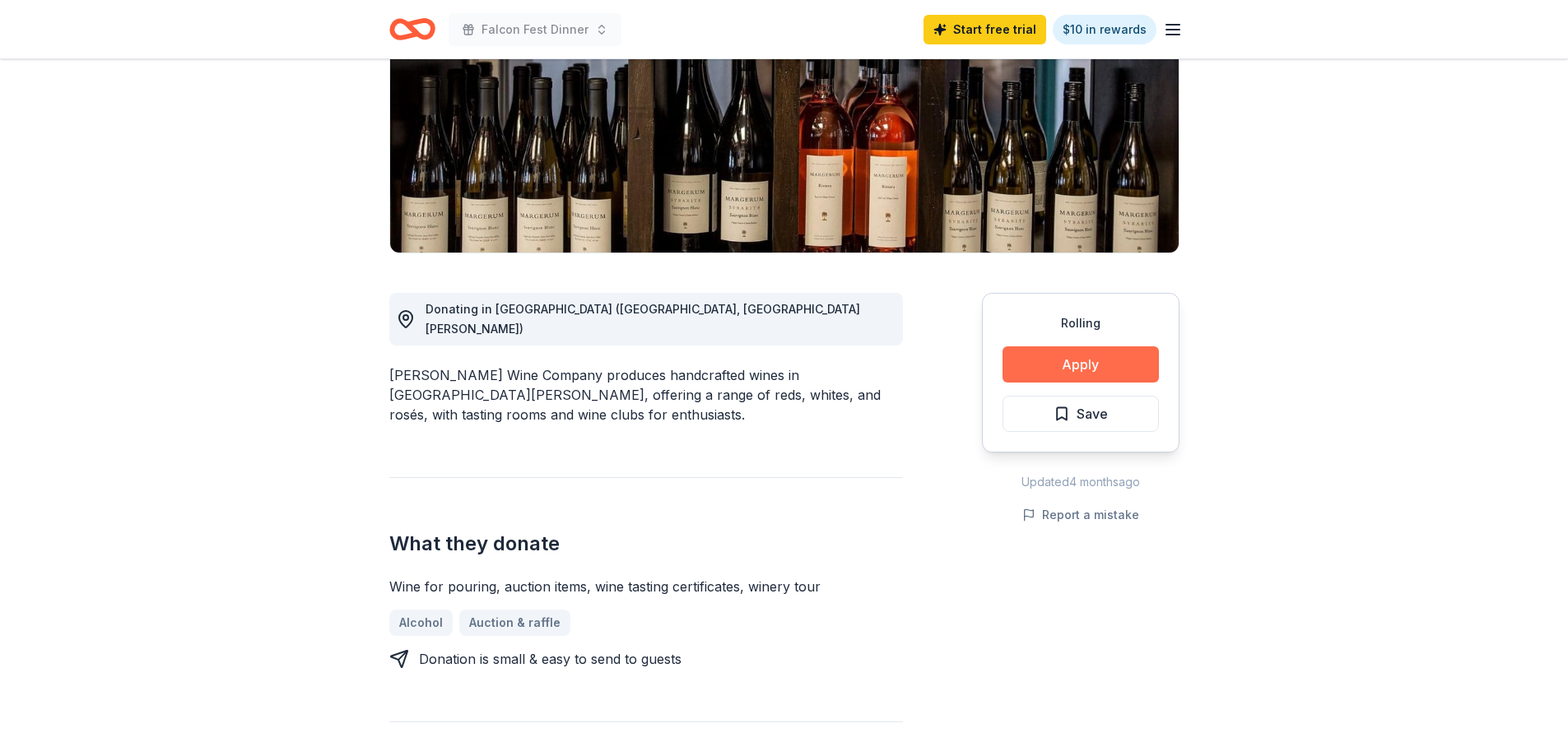
click at [1040, 359] on button "Apply" at bounding box center [1081, 365] width 157 height 37
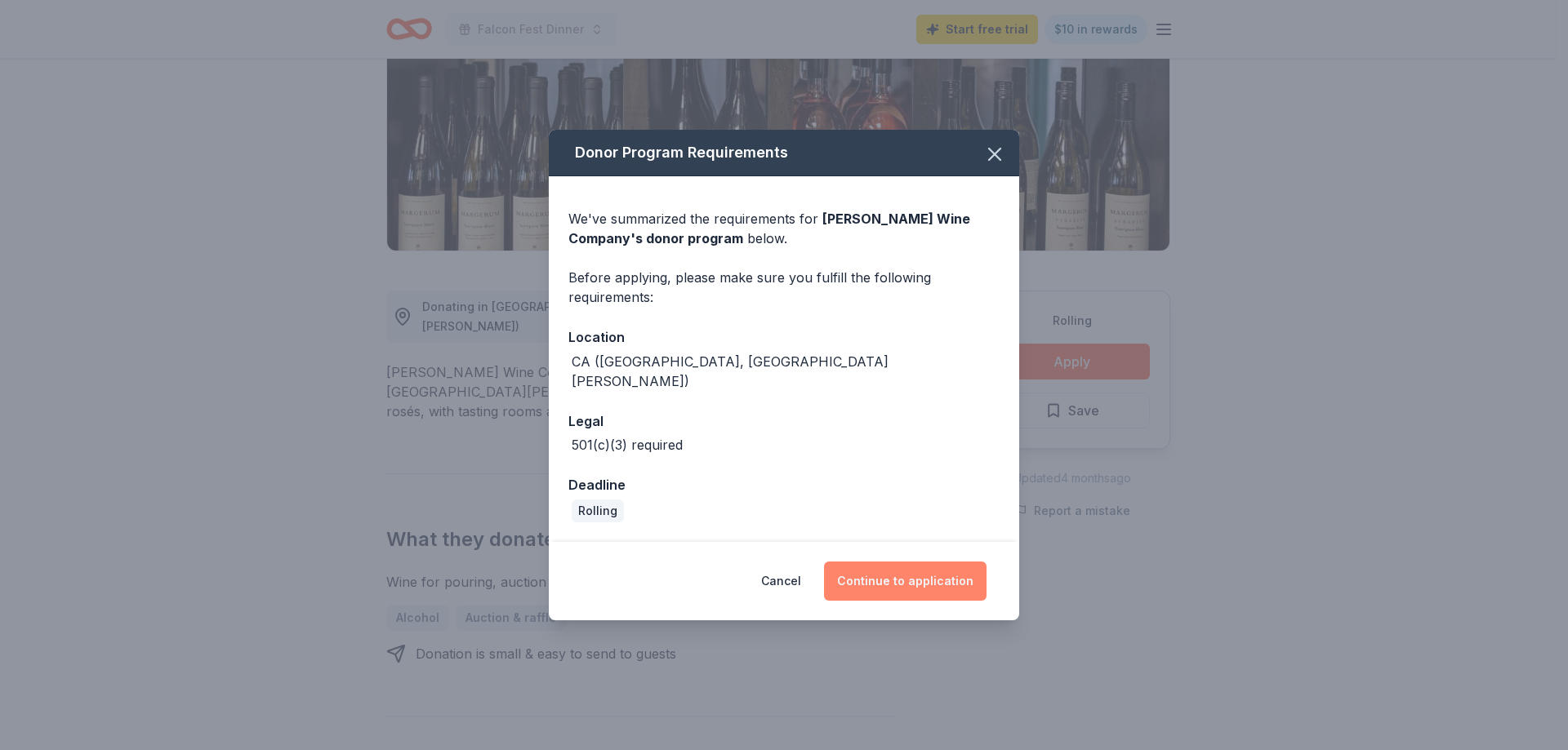
click at [875, 571] on button "Continue to application" at bounding box center [904, 581] width 162 height 39
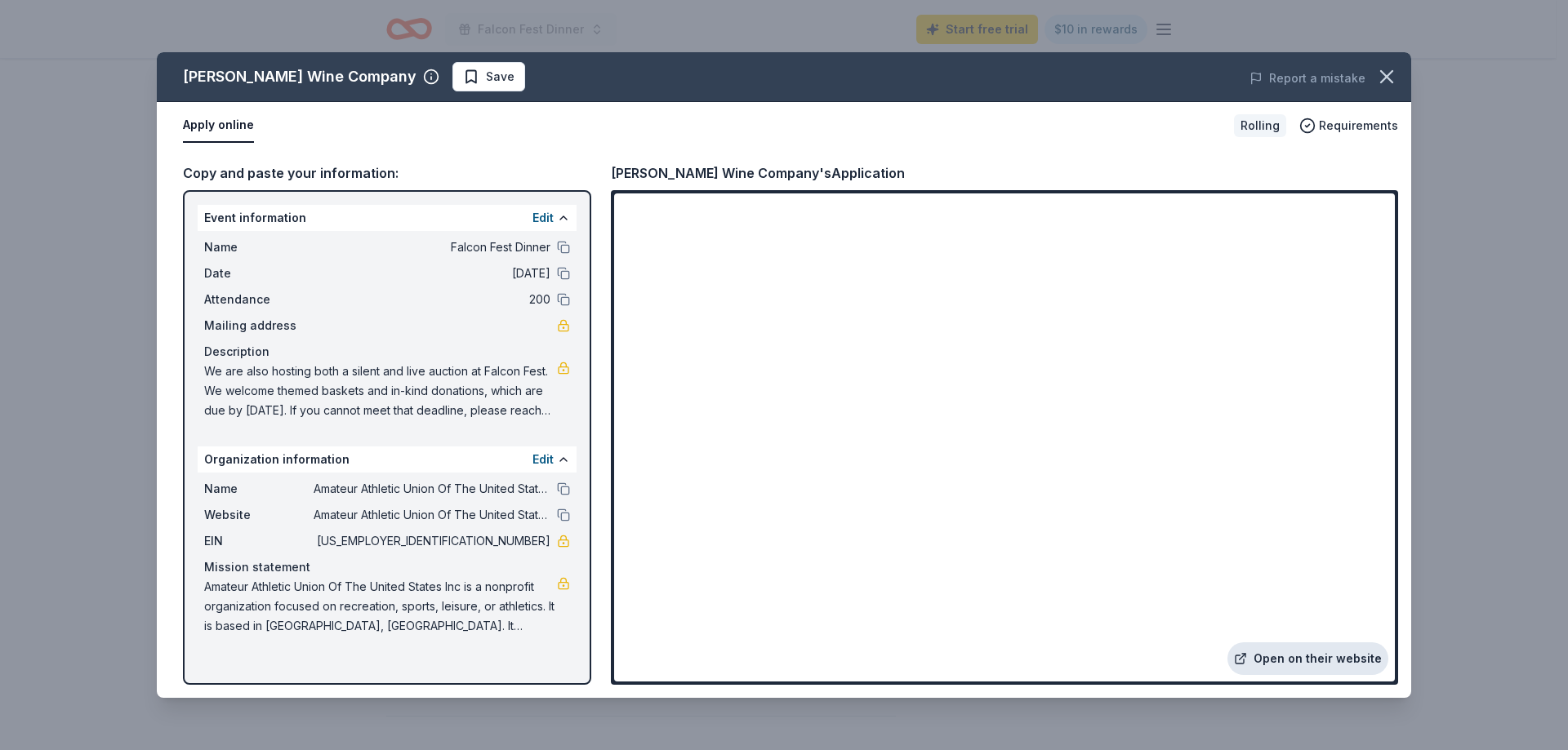
click at [1311, 663] on link "Open on their website" at bounding box center [1307, 659] width 161 height 32
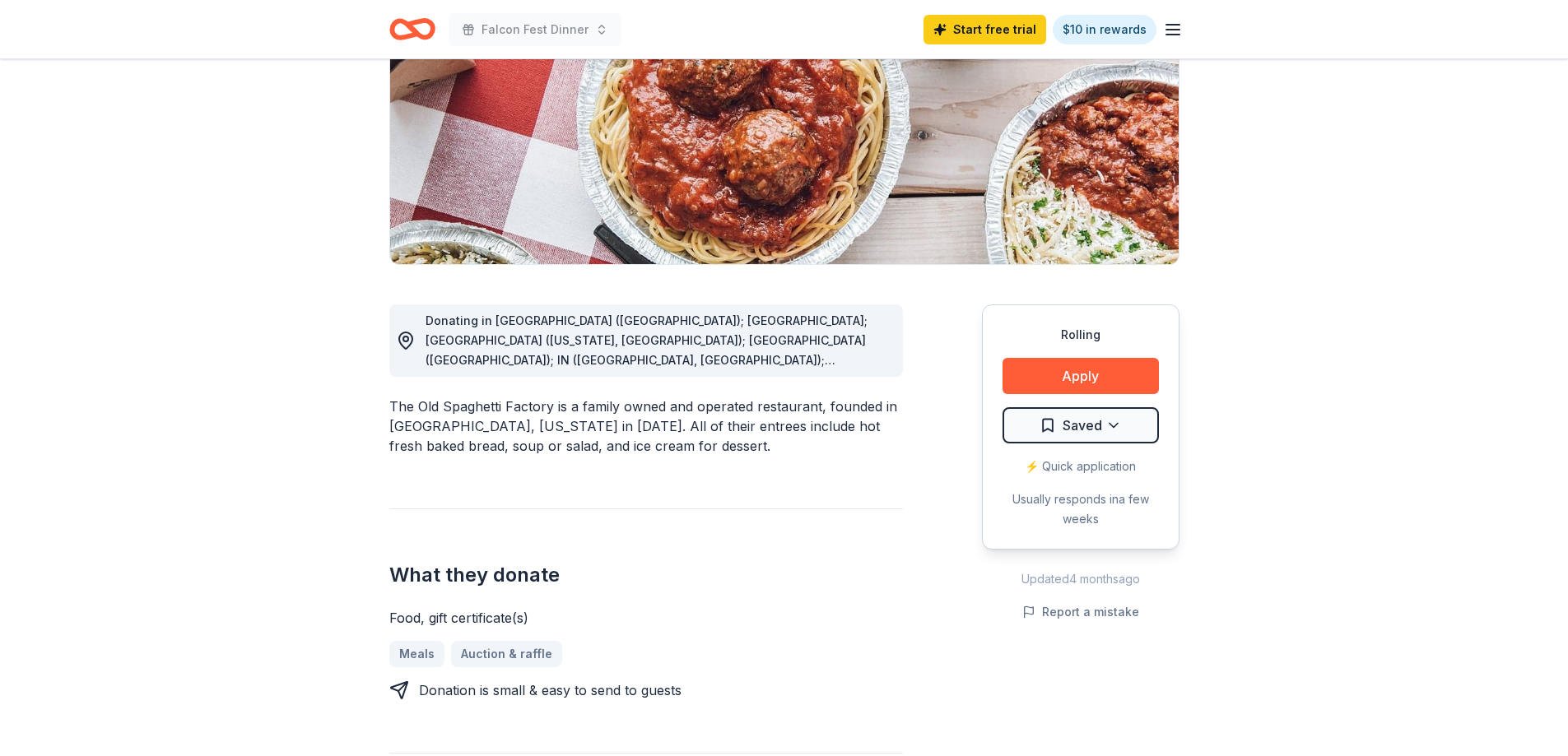
scroll to position [247, 0]
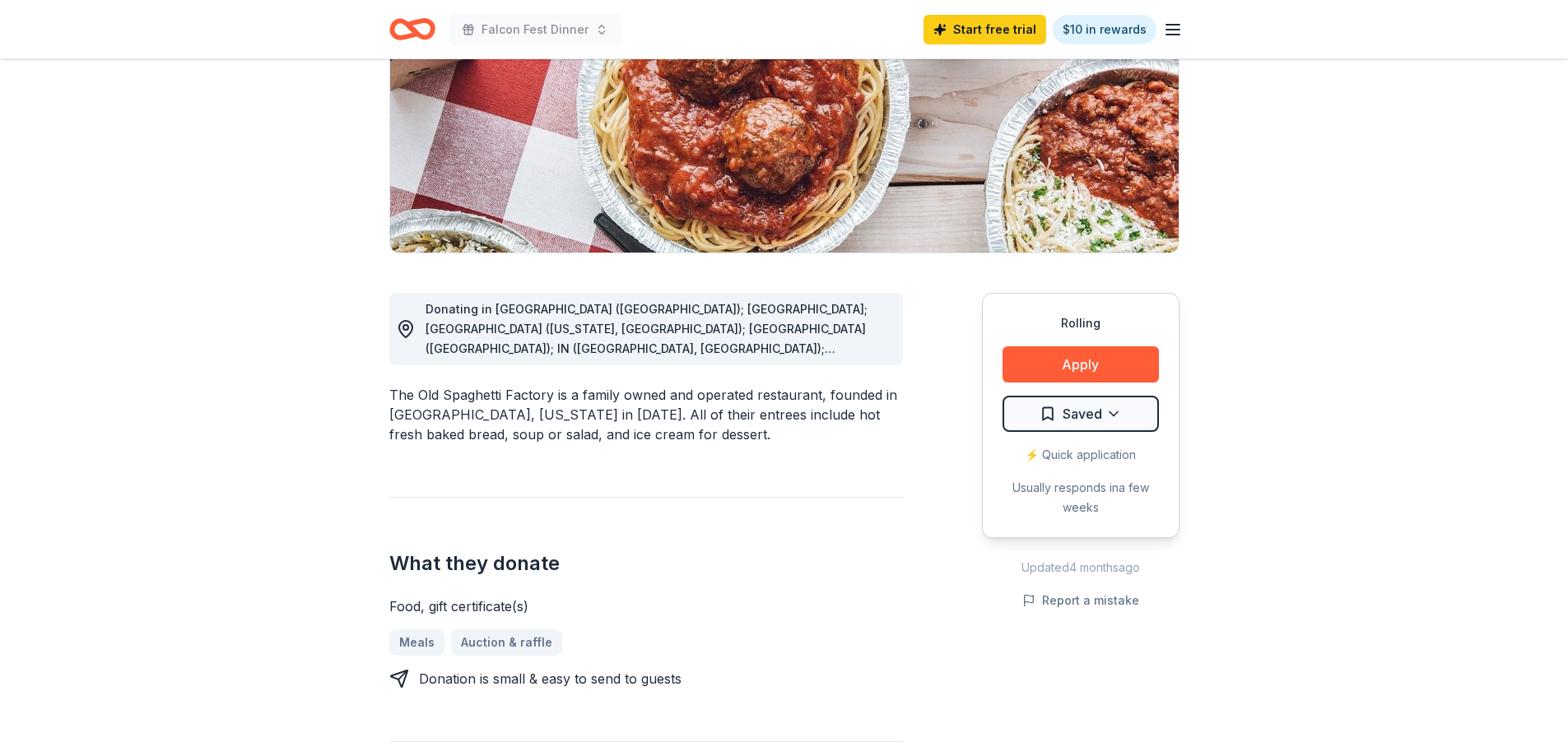
click at [835, 351] on span "Donating in AZ (Phoenix); CA; CO (Colorado, Westminster); HI (Honolulu); IN (Ca…" at bounding box center [647, 417] width 445 height 231
click at [844, 351] on span "Donating in AZ (Phoenix); CA; CO (Colorado, Westminster); HI (Honolulu); IN (Ca…" at bounding box center [647, 417] width 445 height 231
click at [851, 352] on span "Donating in AZ (Phoenix); CA; CO (Colorado, Westminster); HI (Honolulu); IN (Ca…" at bounding box center [647, 417] width 445 height 231
click at [409, 328] on icon at bounding box center [405, 329] width 20 height 20
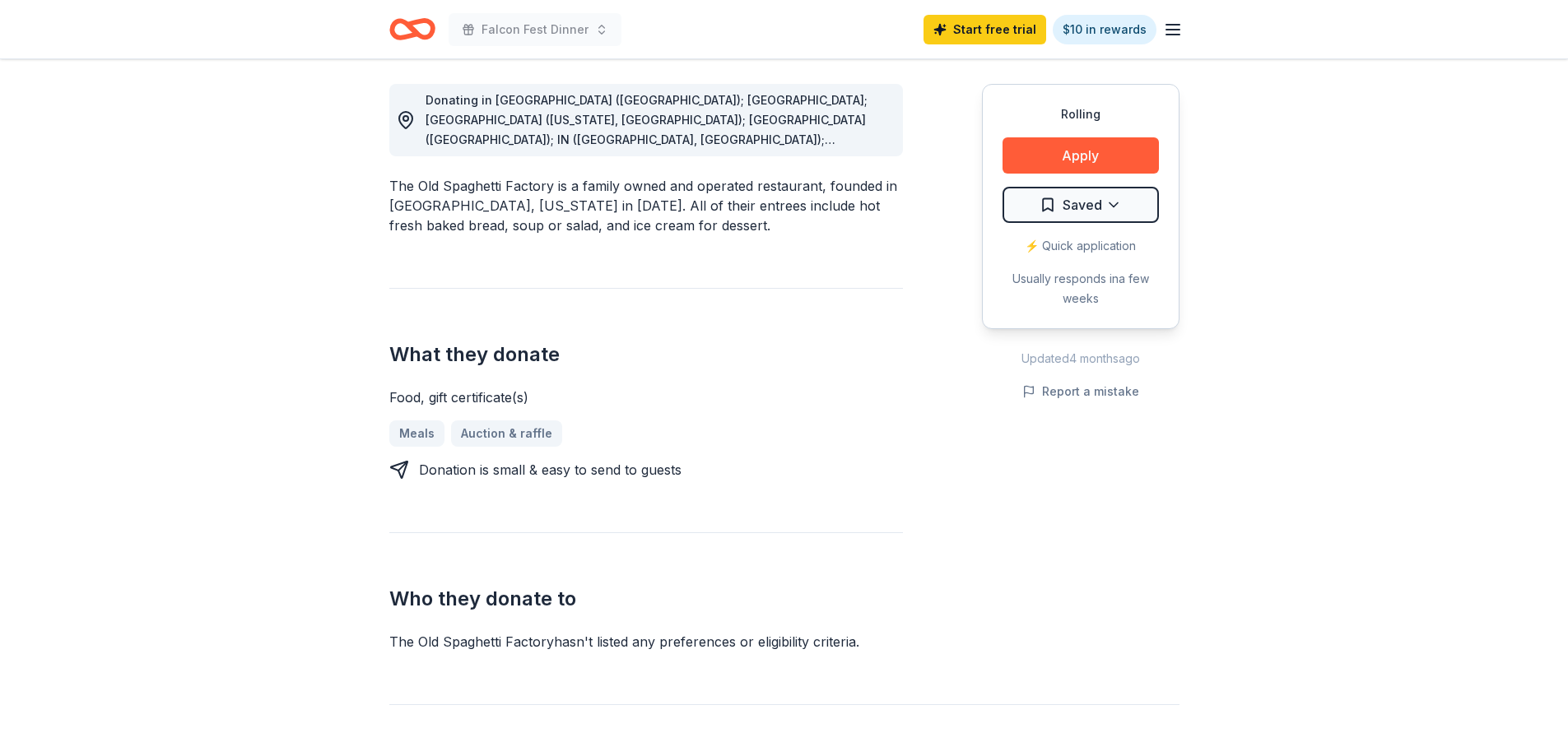
scroll to position [493, 0]
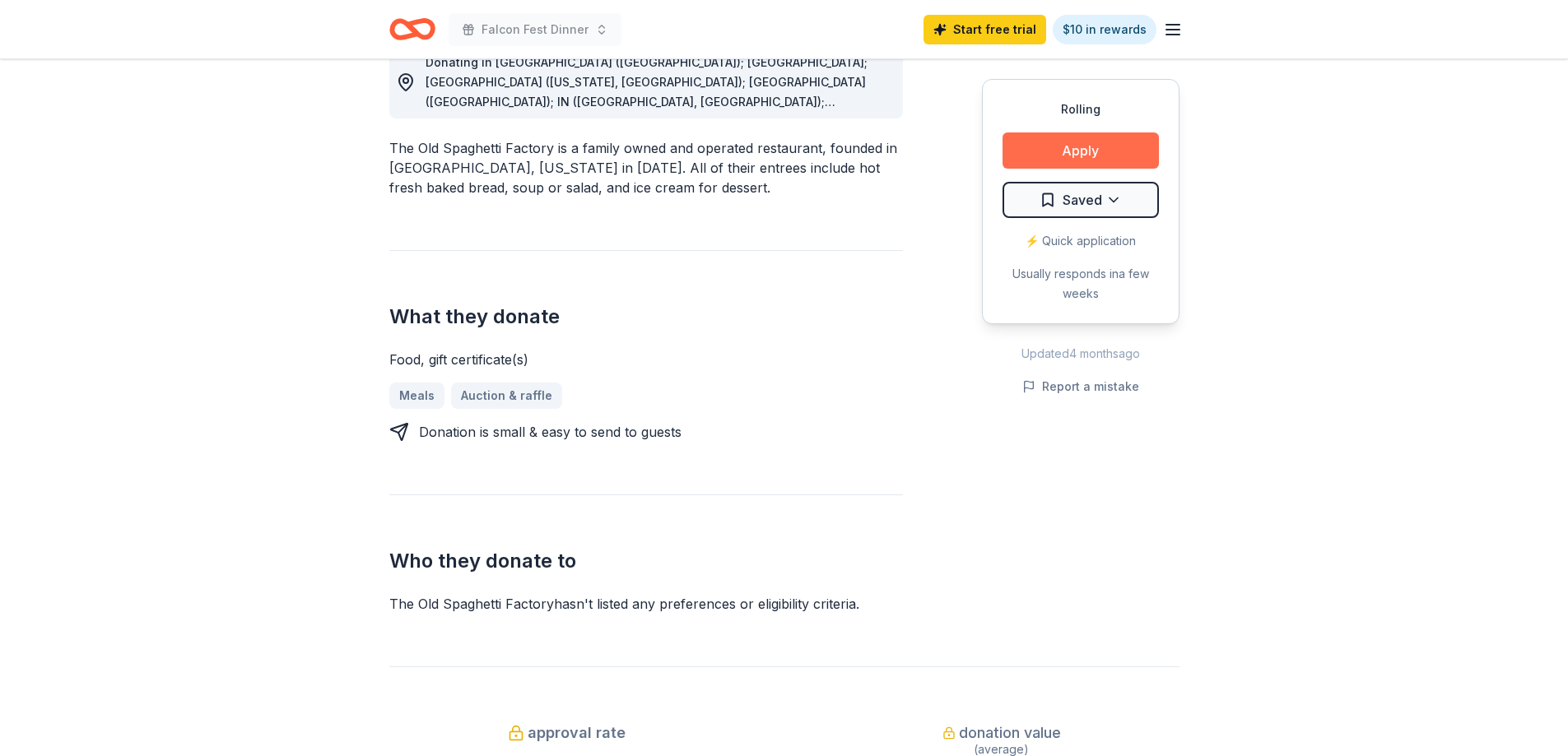
click at [1079, 138] on button "Apply" at bounding box center [1081, 151] width 157 height 37
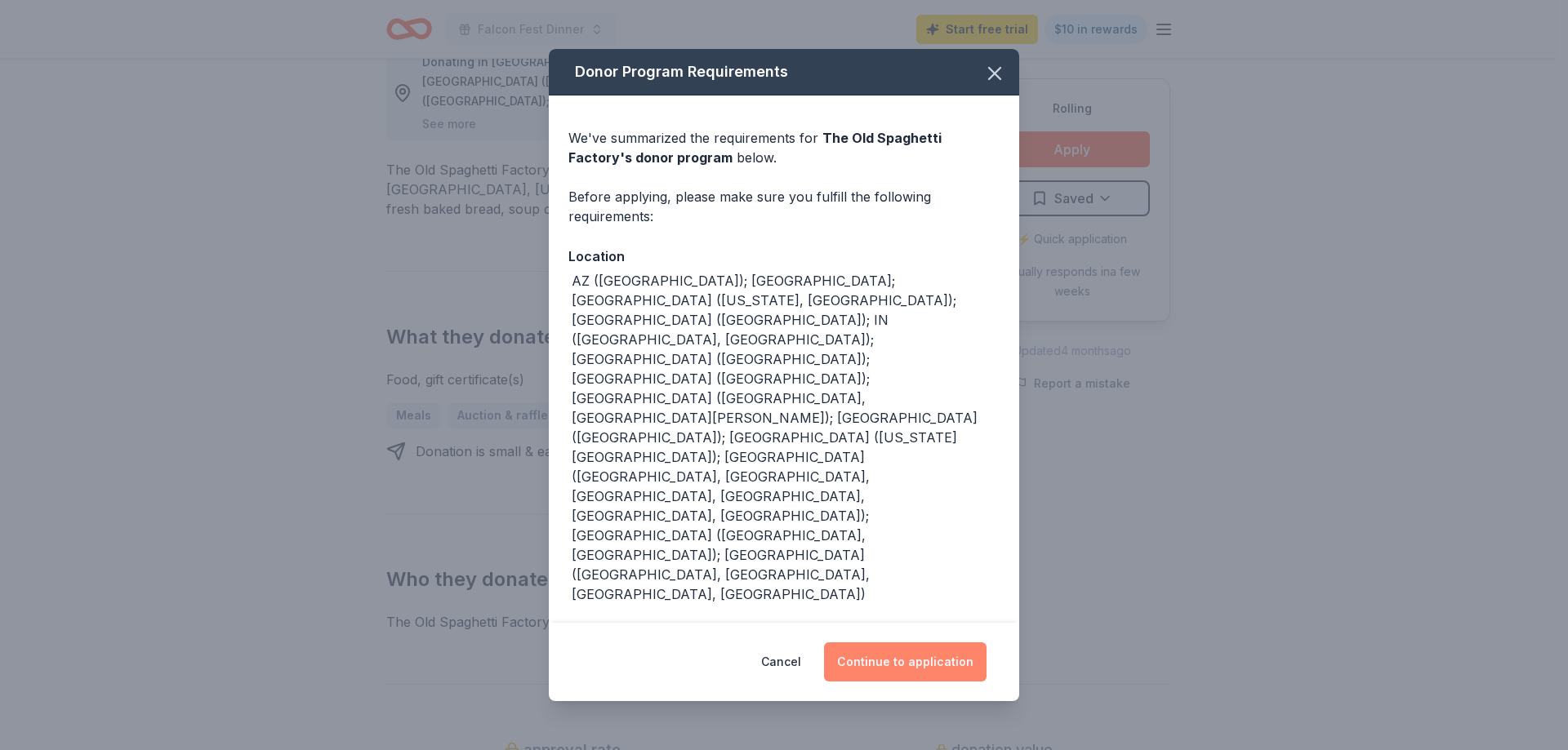
click at [928, 643] on button "Continue to application" at bounding box center [904, 663] width 162 height 39
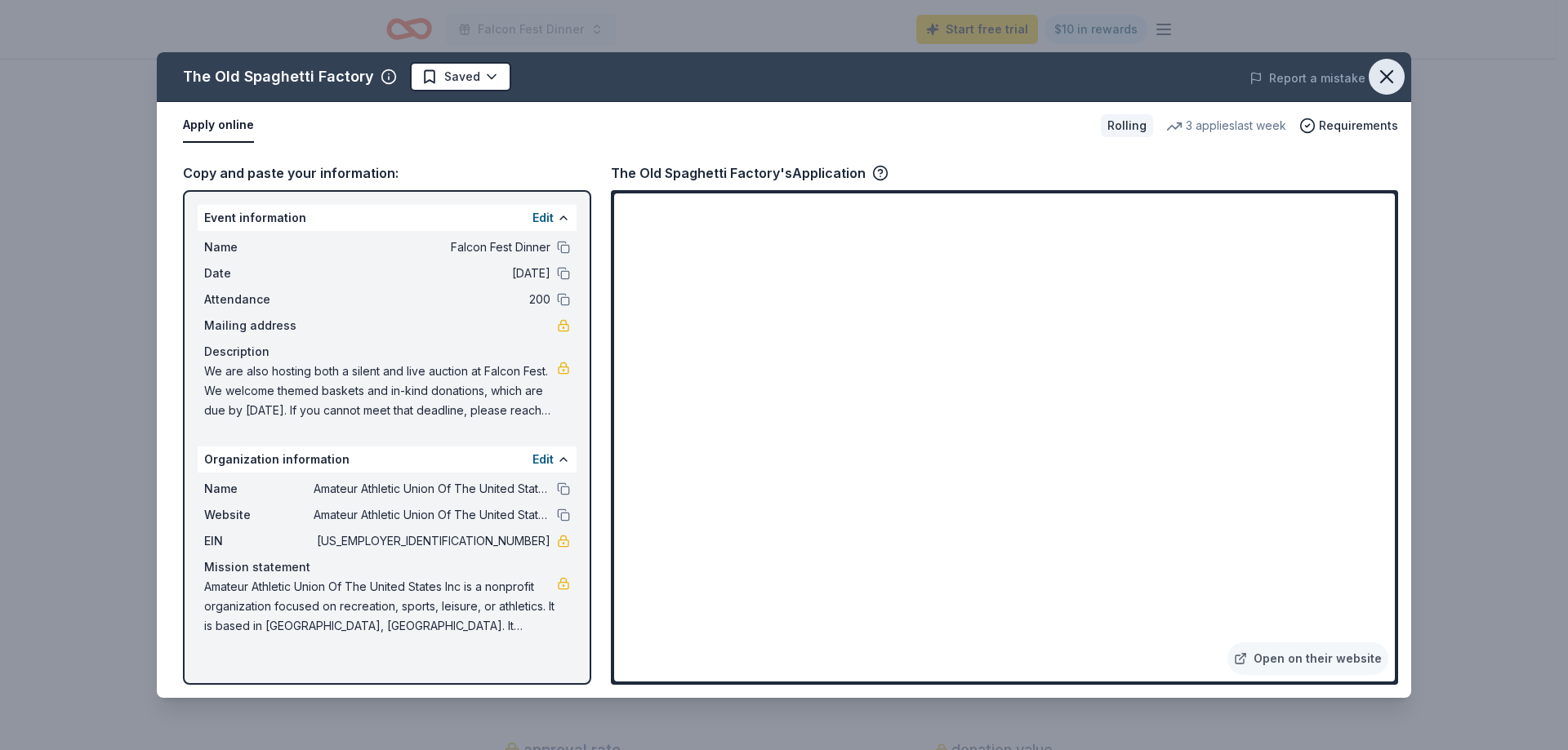
click at [1385, 80] on icon "button" at bounding box center [1386, 77] width 12 height 12
